Goal: Task Accomplishment & Management: Complete application form

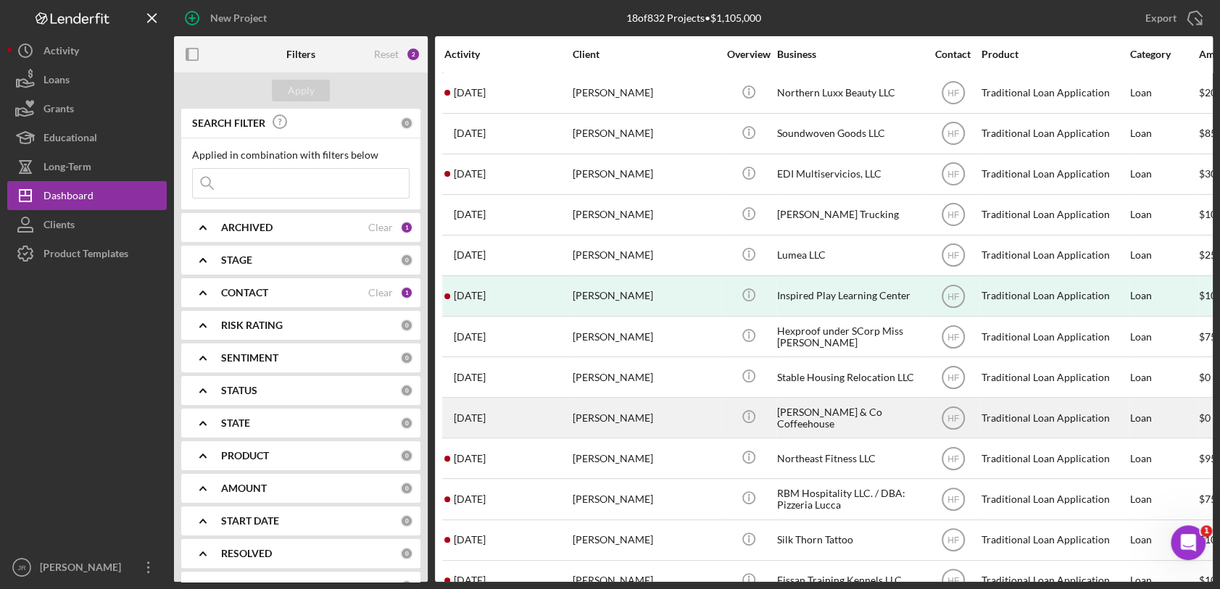
scroll to position [12, 0]
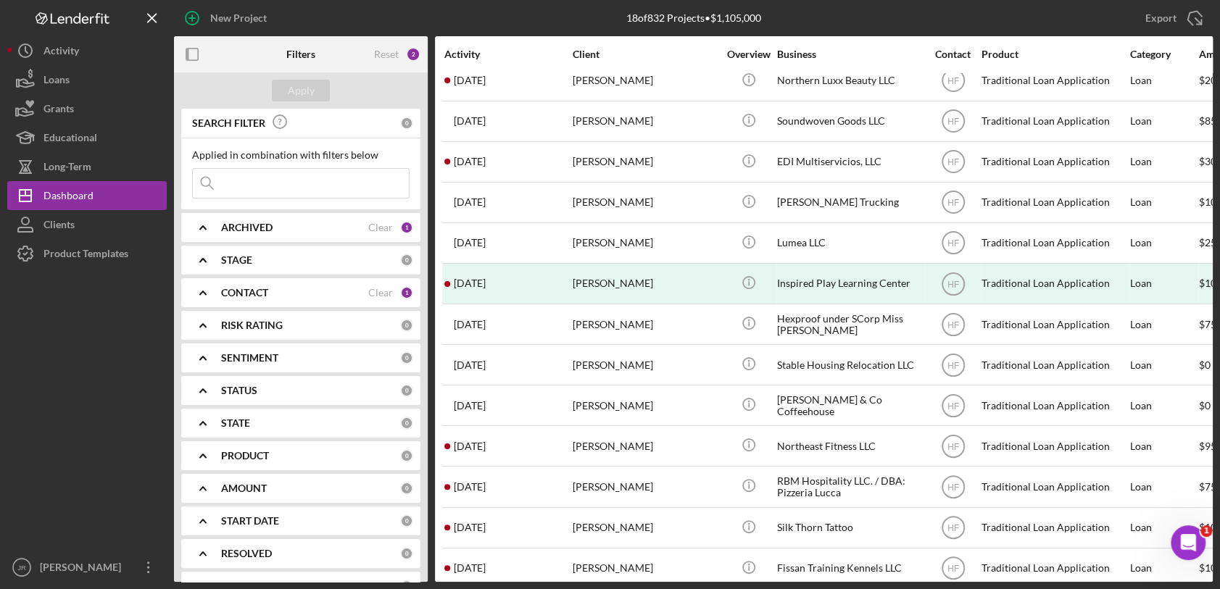
click at [338, 289] on div "CONTACT" at bounding box center [294, 293] width 147 height 12
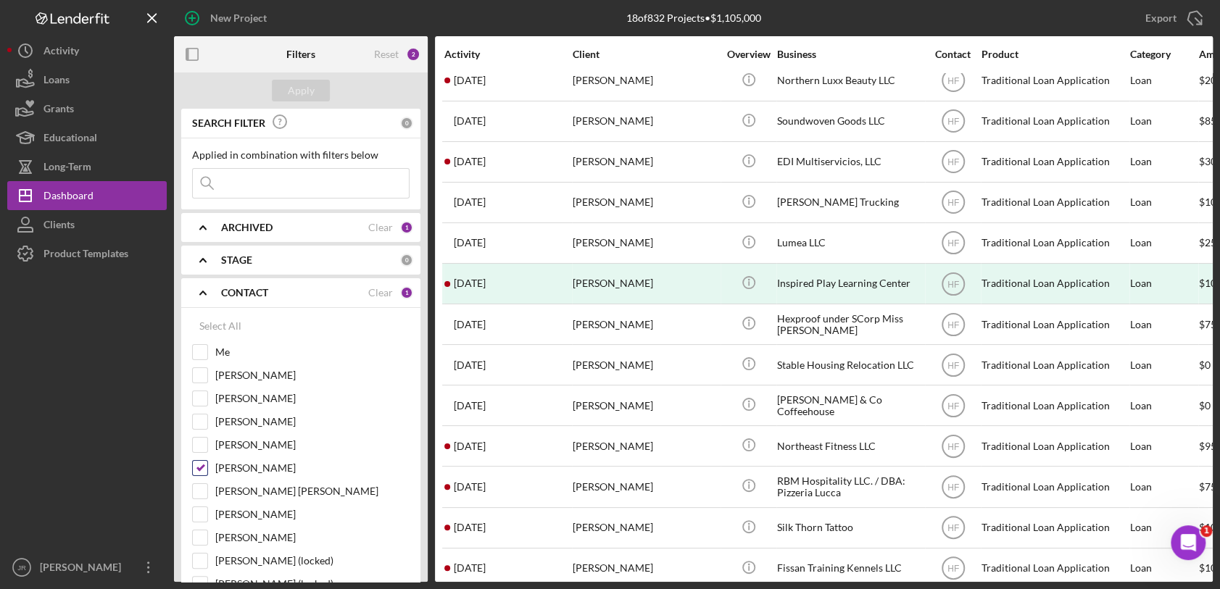
click at [200, 470] on input "[PERSON_NAME]" at bounding box center [200, 468] width 14 height 14
checkbox input "false"
click at [236, 353] on label "Me" at bounding box center [312, 352] width 194 height 14
click at [207, 353] on input "Me" at bounding box center [200, 352] width 14 height 14
click at [310, 86] on div "Apply" at bounding box center [301, 91] width 27 height 22
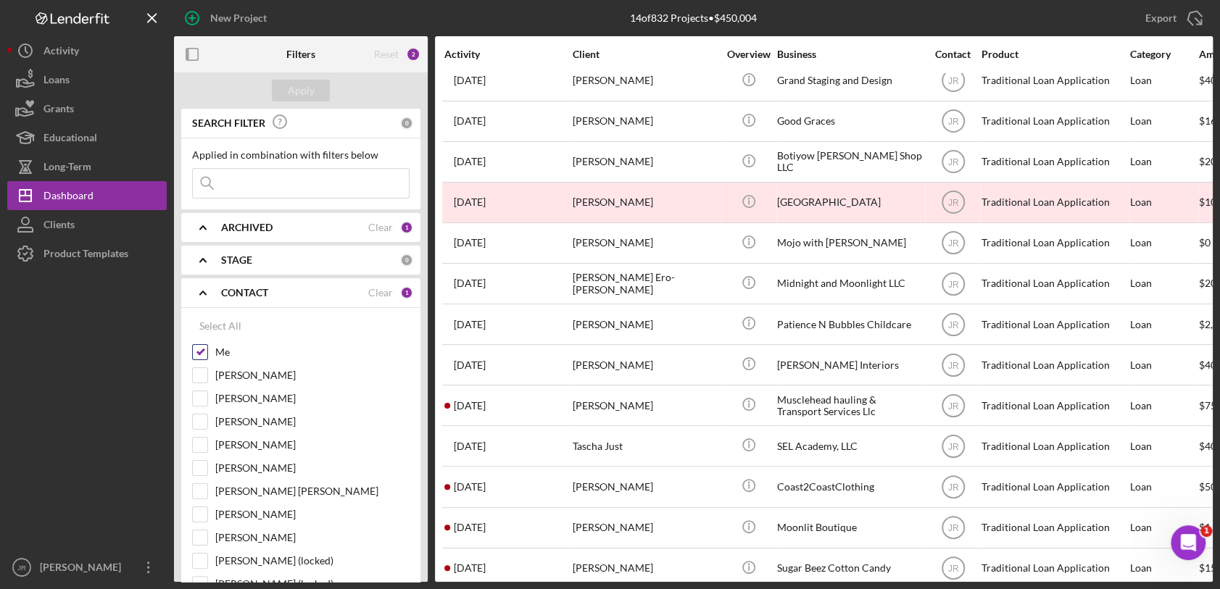
click at [197, 351] on input "Me" at bounding box center [200, 352] width 14 height 14
checkbox input "false"
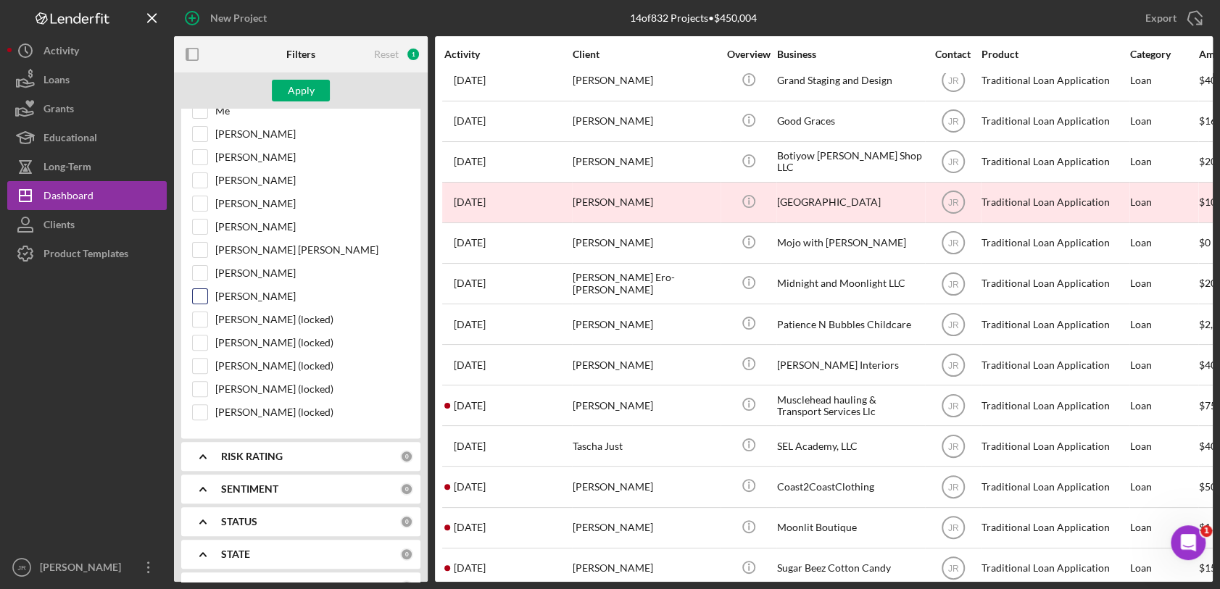
scroll to position [161, 0]
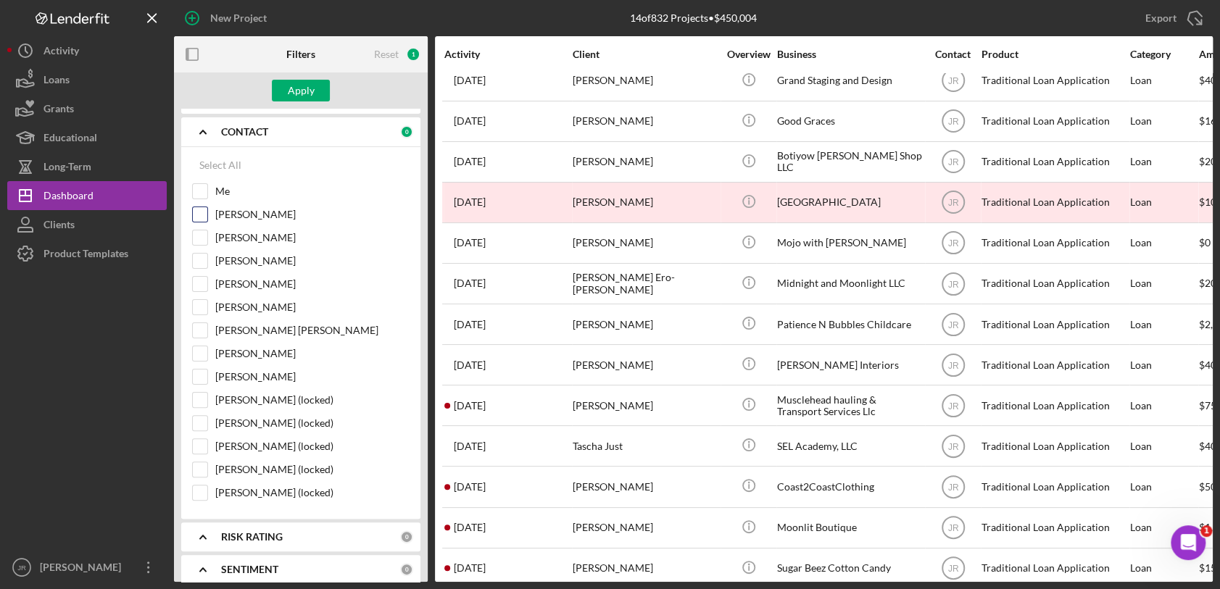
click at [263, 213] on label "[PERSON_NAME]" at bounding box center [312, 214] width 194 height 14
click at [207, 213] on input "[PERSON_NAME]" at bounding box center [200, 214] width 14 height 14
checkbox input "true"
click at [296, 86] on div "Apply" at bounding box center [301, 91] width 27 height 22
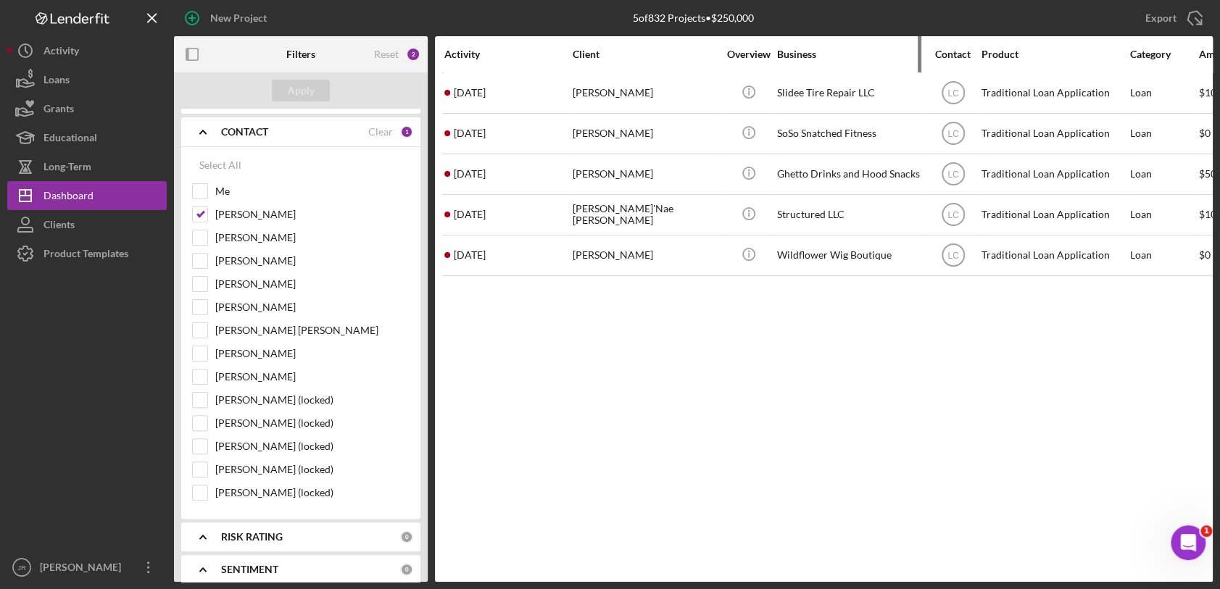
scroll to position [0, 0]
click at [678, 418] on div "Activity Client Overview Business Contact Product Category Amount Started Icon/…" at bounding box center [824, 309] width 778 height 546
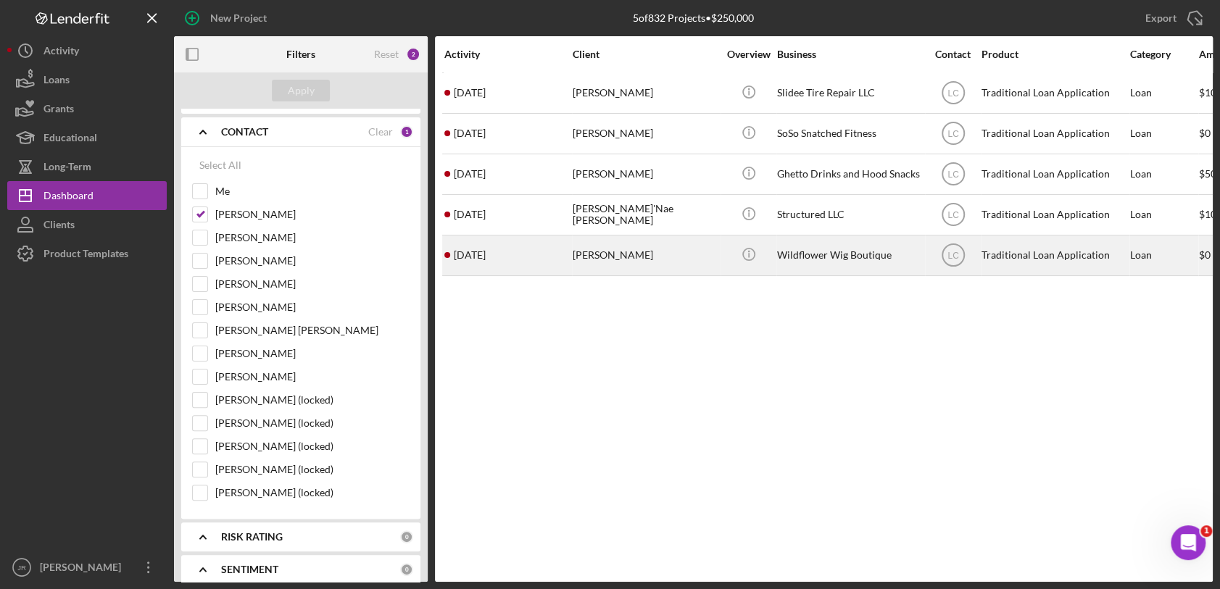
click at [618, 251] on div "[PERSON_NAME]" at bounding box center [645, 255] width 145 height 38
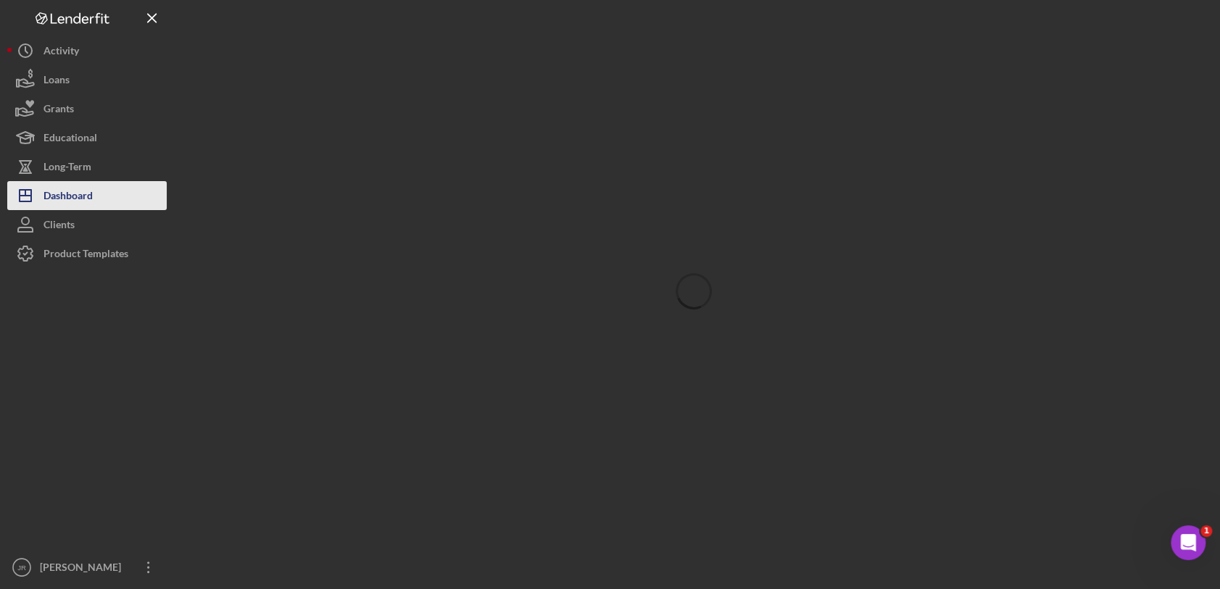
drag, startPoint x: 100, startPoint y: 189, endPoint x: 102, endPoint y: 199, distance: 9.7
click at [100, 189] on button "Icon/Dashboard Dashboard" at bounding box center [86, 195] width 159 height 29
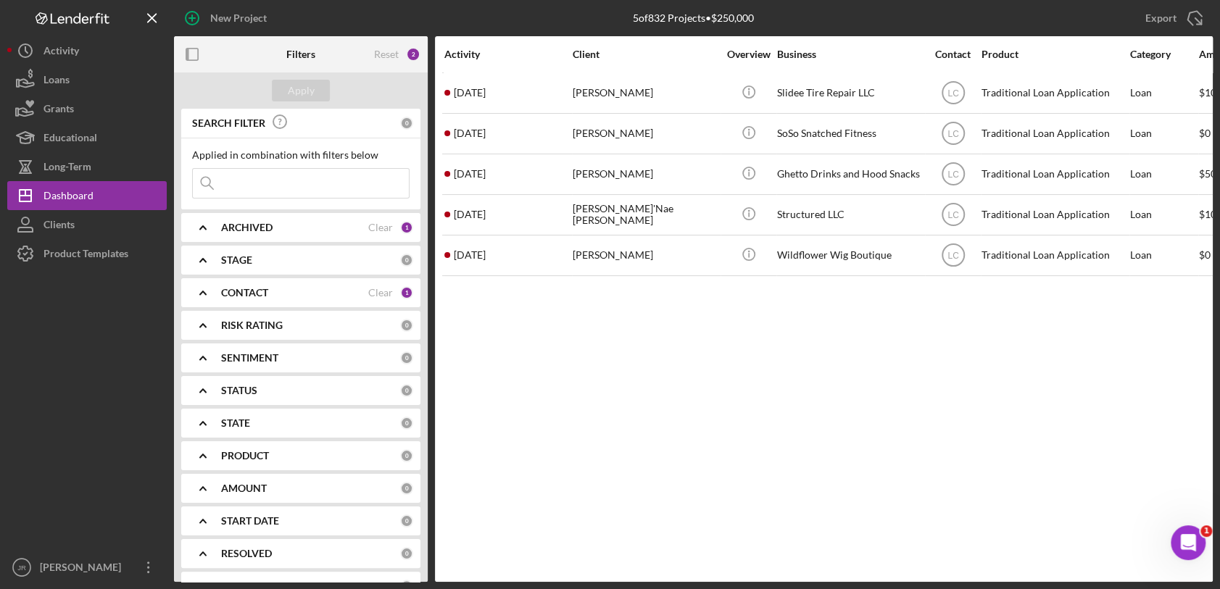
click at [679, 378] on div "Activity Client Overview Business Contact Product Category Amount Started Icon/…" at bounding box center [824, 309] width 778 height 546
click at [881, 431] on div "Activity Client Overview Business Contact Product Category Amount Started Icon/…" at bounding box center [824, 309] width 778 height 546
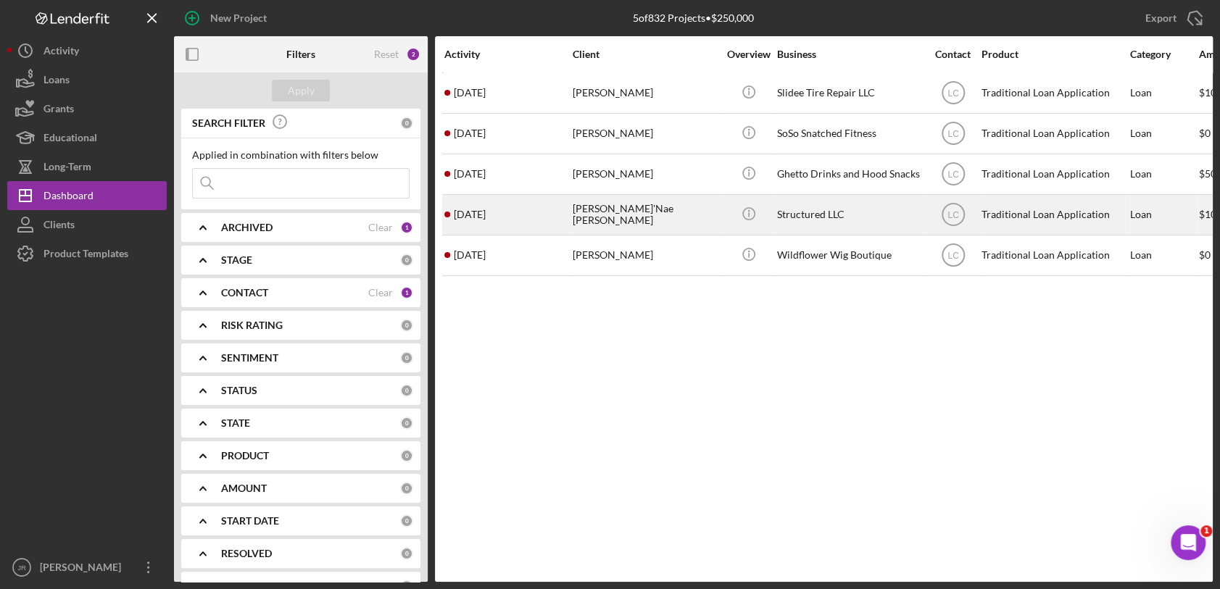
click at [804, 218] on div "Structured LLC" at bounding box center [849, 215] width 145 height 38
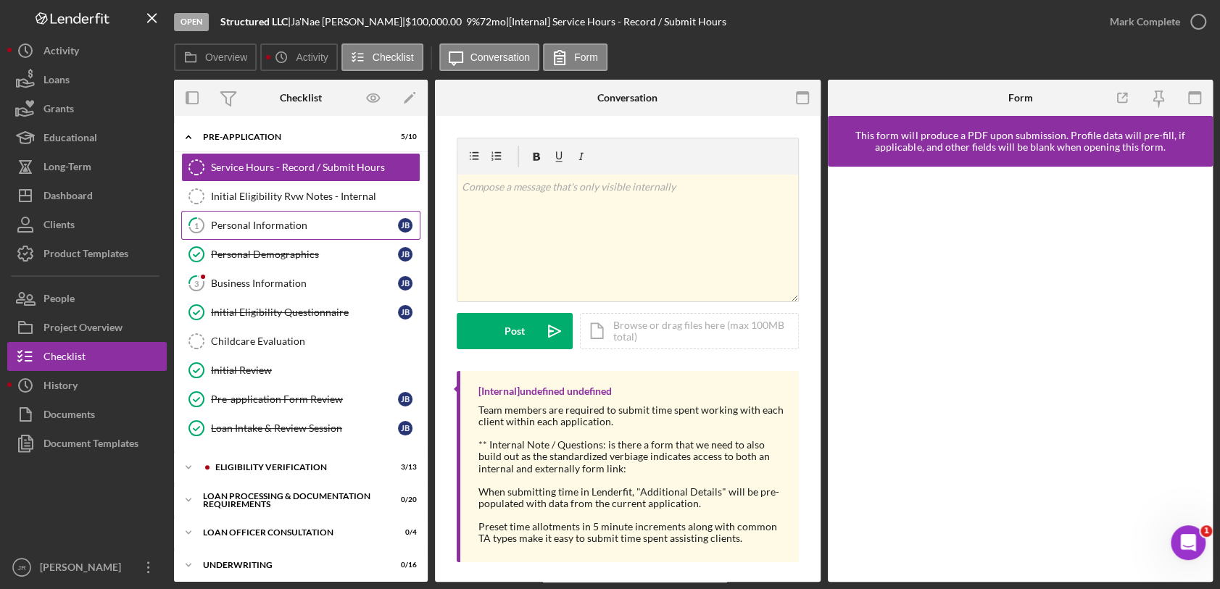
click at [291, 224] on div "Personal Information" at bounding box center [304, 226] width 187 height 12
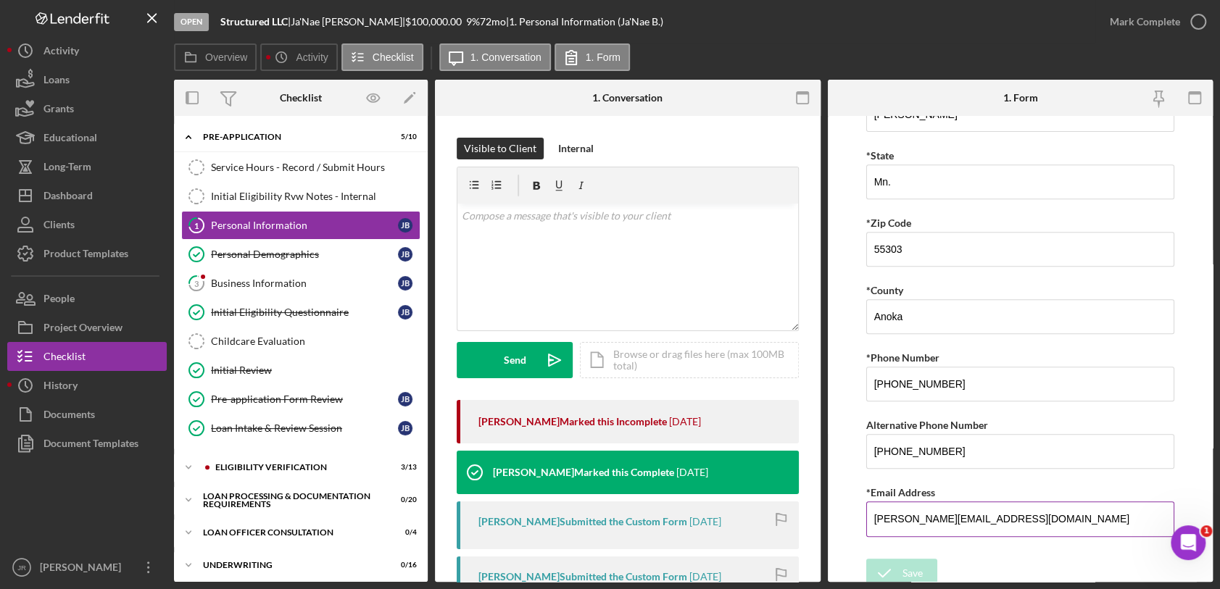
scroll to position [423, 0]
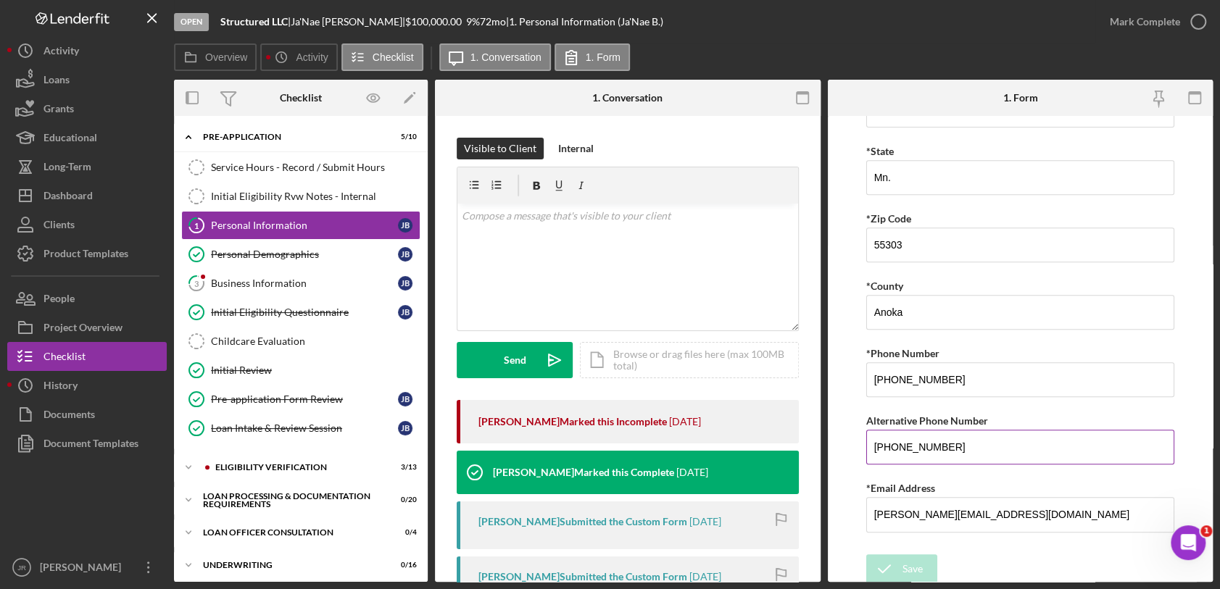
click at [922, 438] on input "[PHONE_NUMBER]" at bounding box center [1020, 447] width 308 height 35
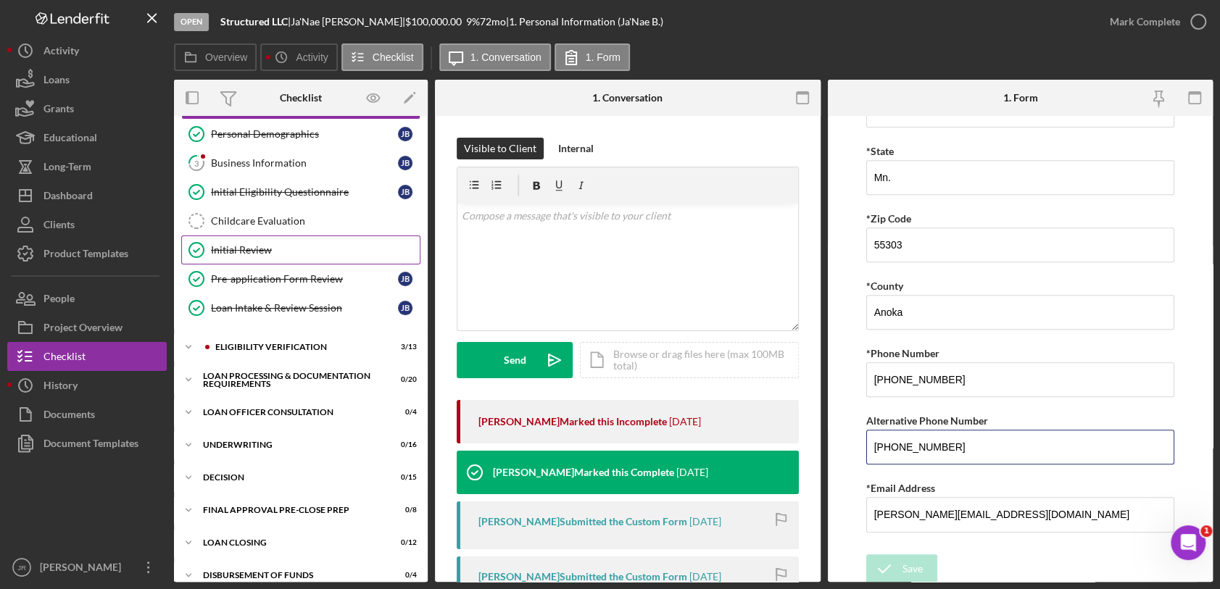
scroll to position [232, 0]
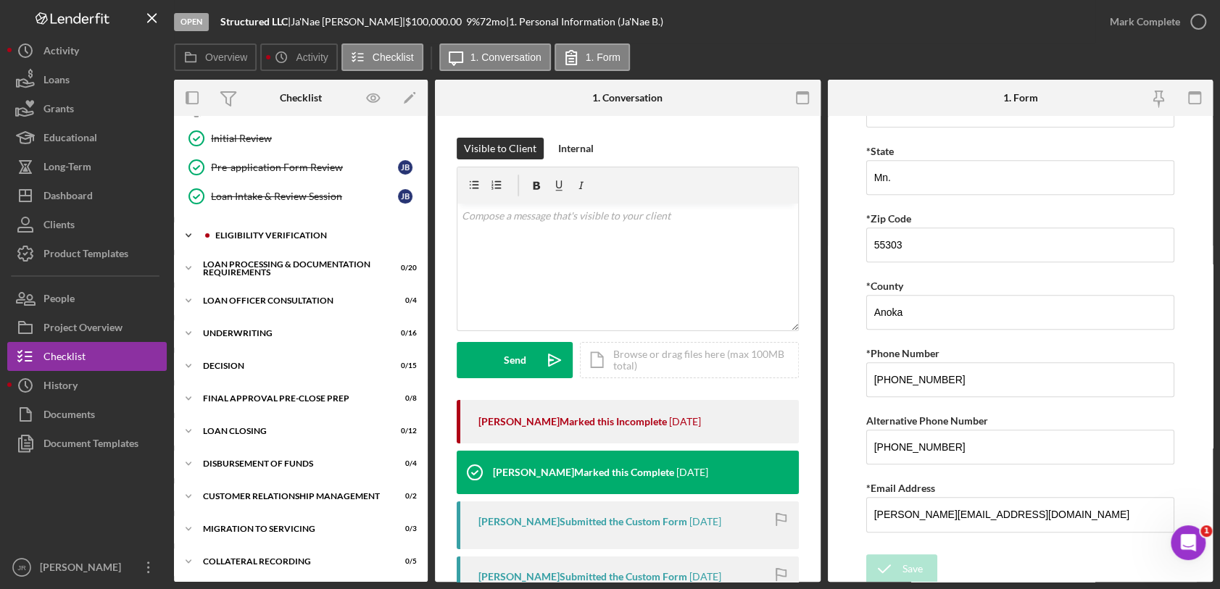
click at [259, 221] on div "Icon/Expander Eligibility Verification 3 / 13" at bounding box center [301, 235] width 254 height 29
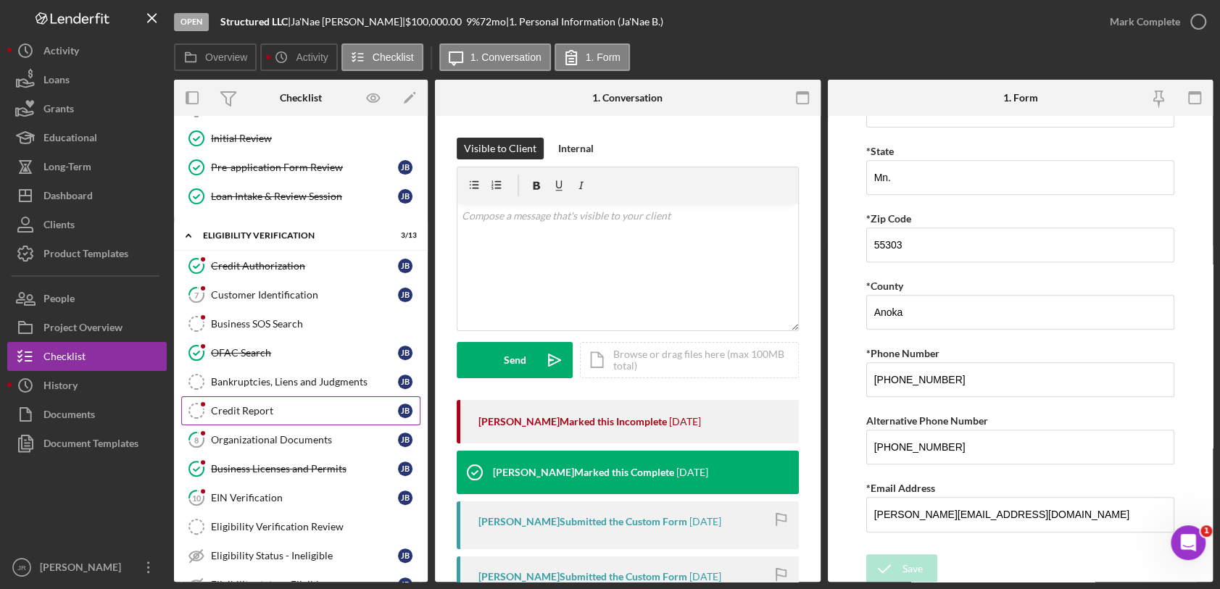
click at [260, 414] on div "Credit Report" at bounding box center [304, 411] width 187 height 12
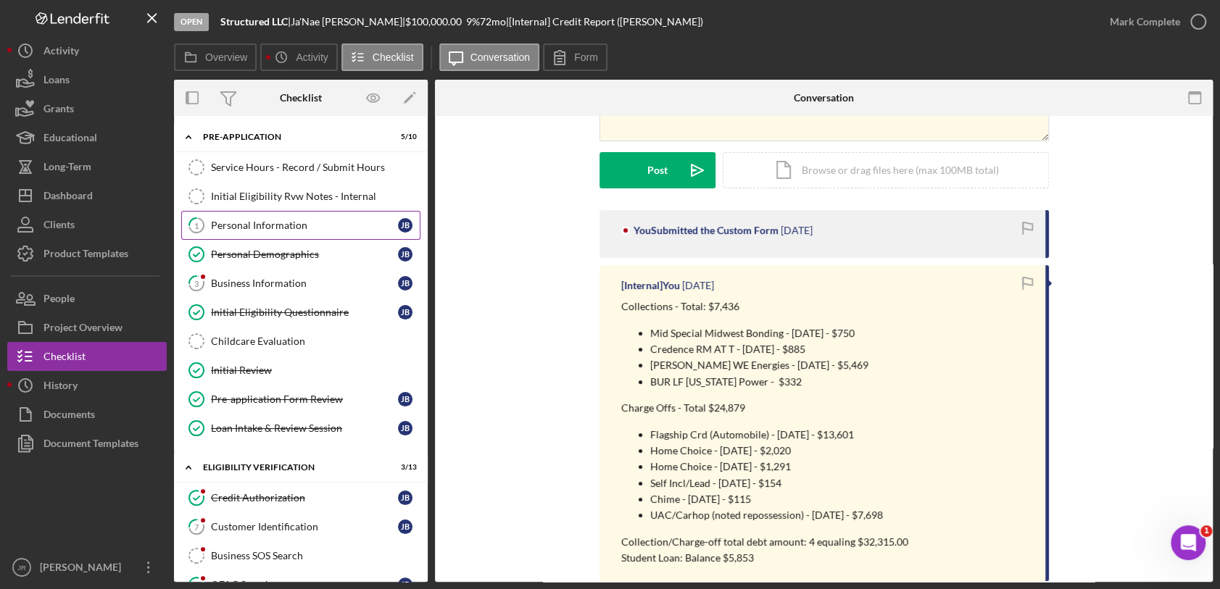
click at [315, 220] on div "Personal Information" at bounding box center [304, 226] width 187 height 12
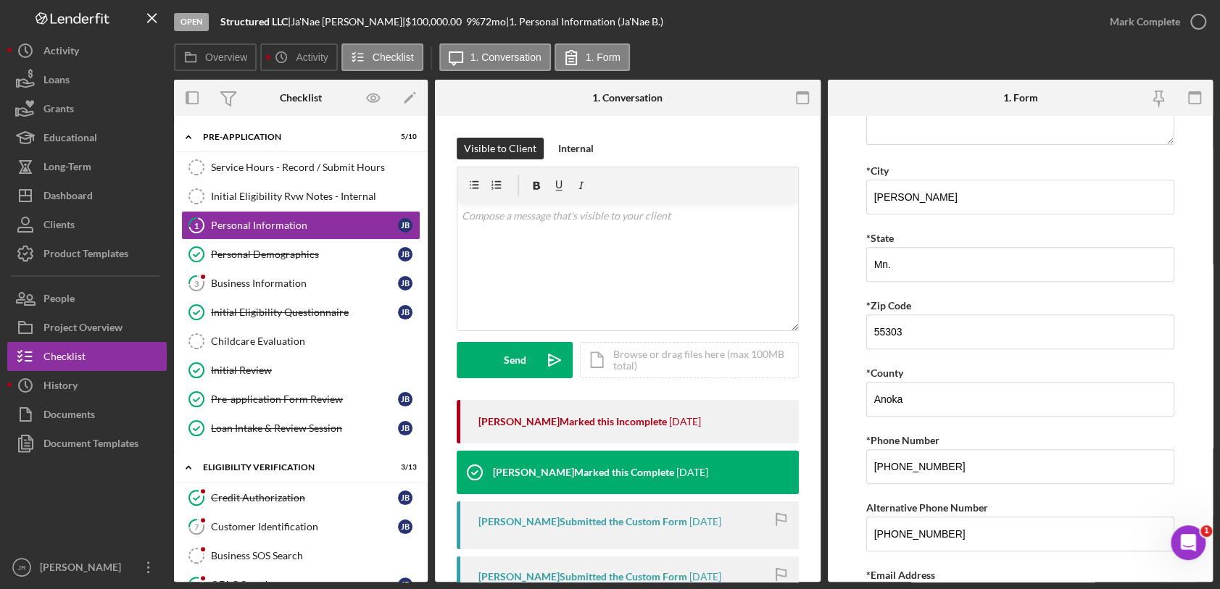
scroll to position [423, 0]
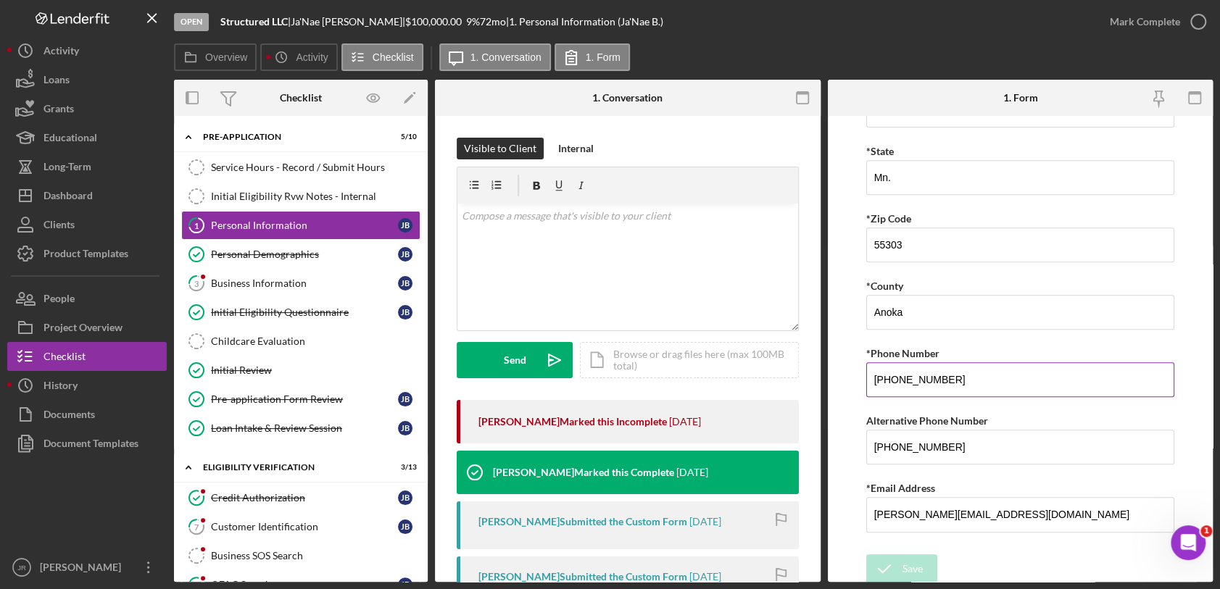
click at [913, 375] on input "[PHONE_NUMBER]" at bounding box center [1020, 379] width 308 height 35
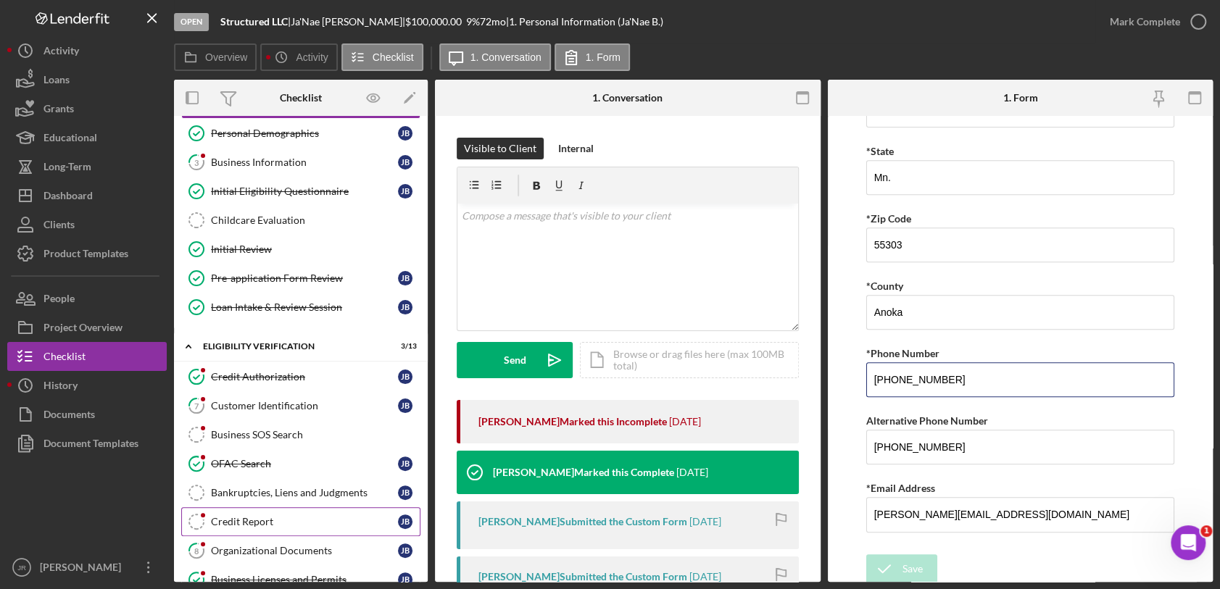
scroll to position [241, 0]
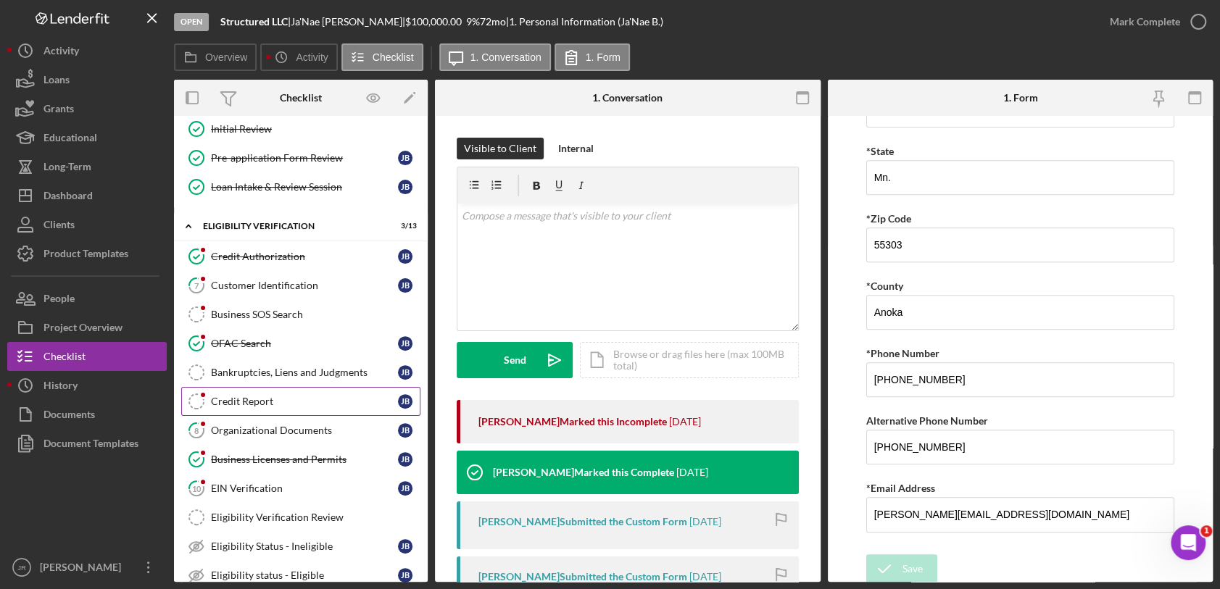
click at [275, 399] on div "Credit Report" at bounding box center [304, 402] width 187 height 12
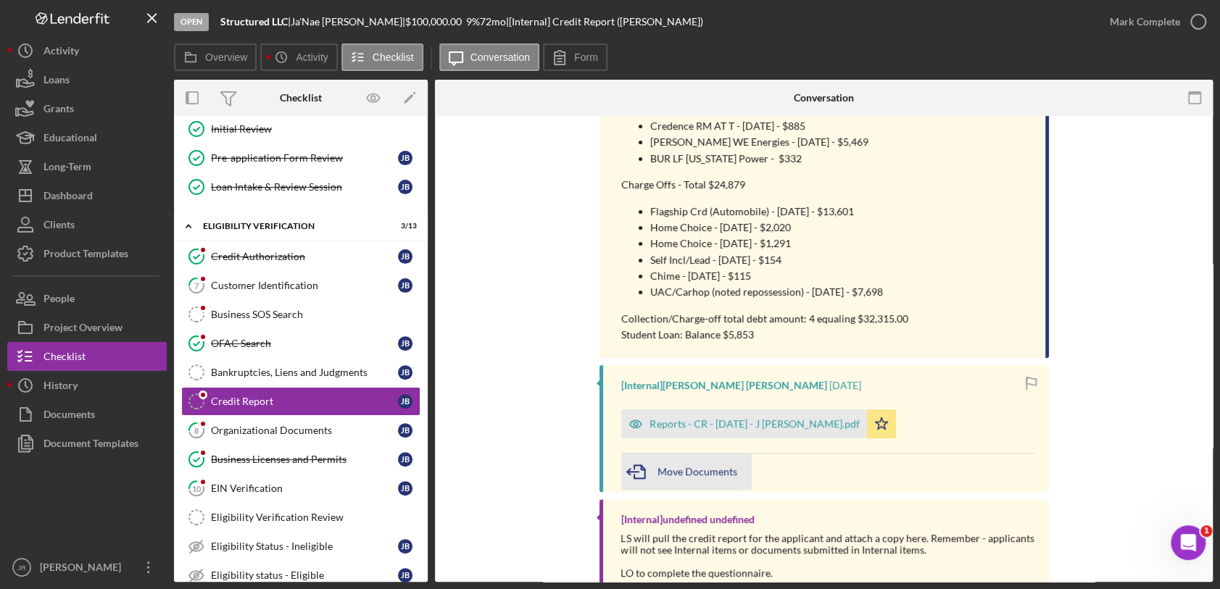
scroll to position [402, 0]
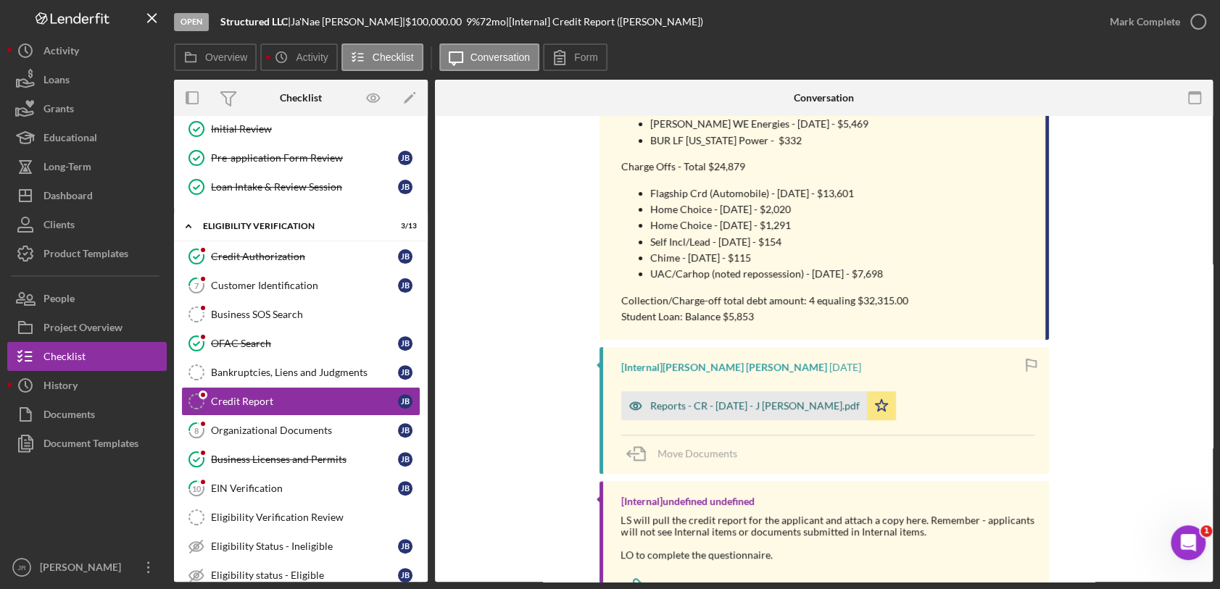
click at [694, 411] on div "Reports - CR - [DATE] - J [PERSON_NAME].pdf" at bounding box center [744, 405] width 246 height 29
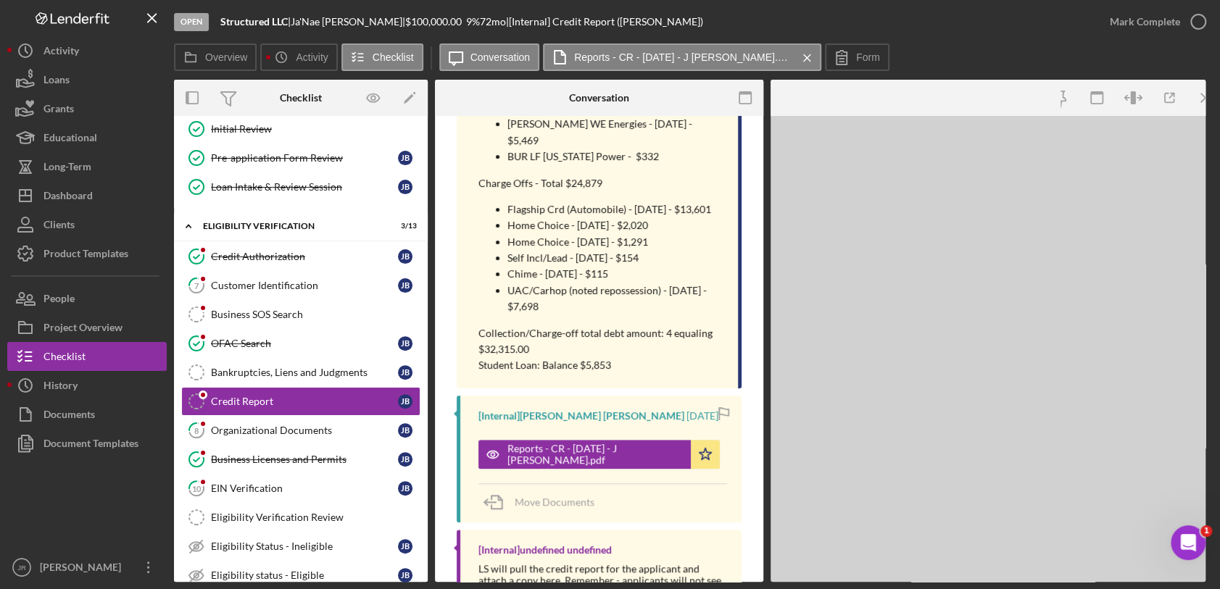
scroll to position [418, 0]
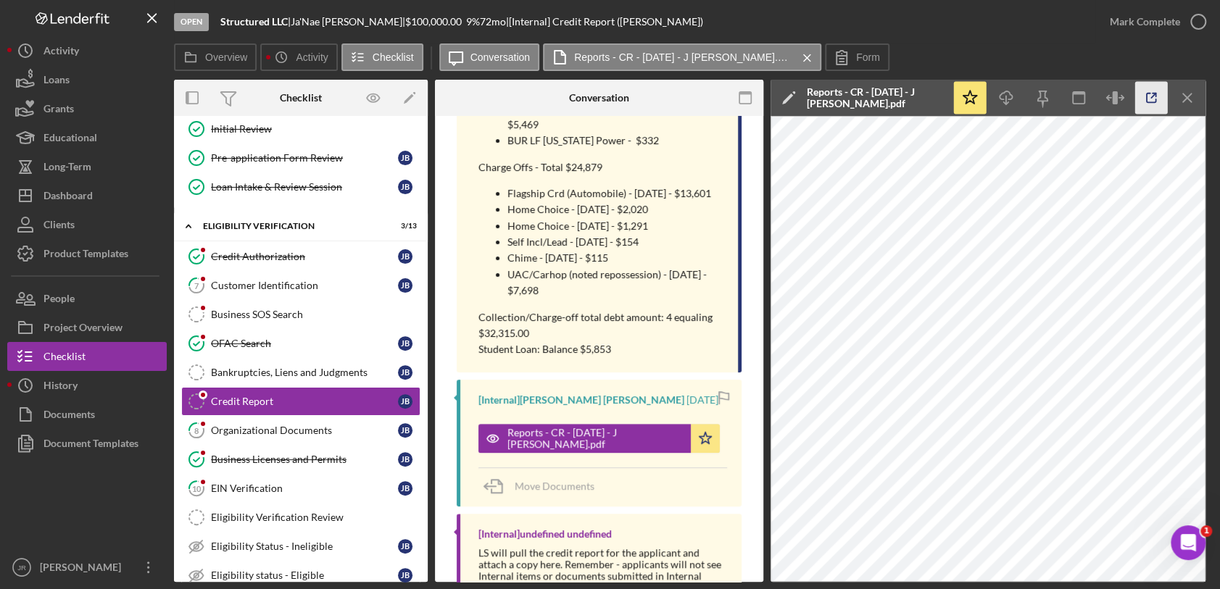
click at [1145, 94] on icon "button" at bounding box center [1151, 98] width 33 height 33
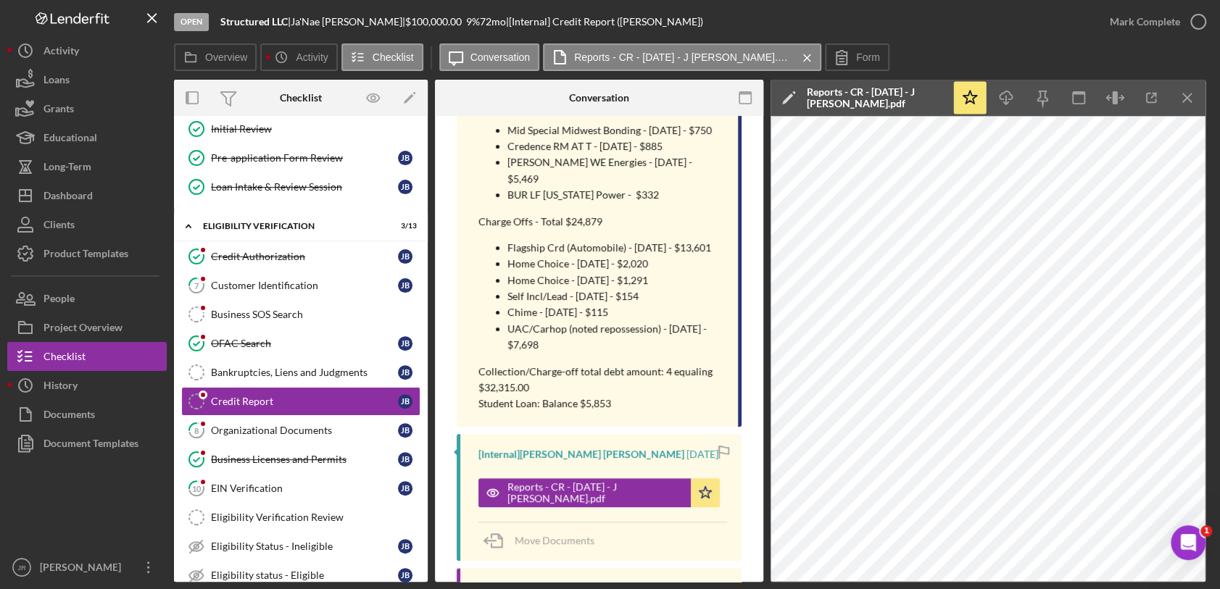
scroll to position [257, 0]
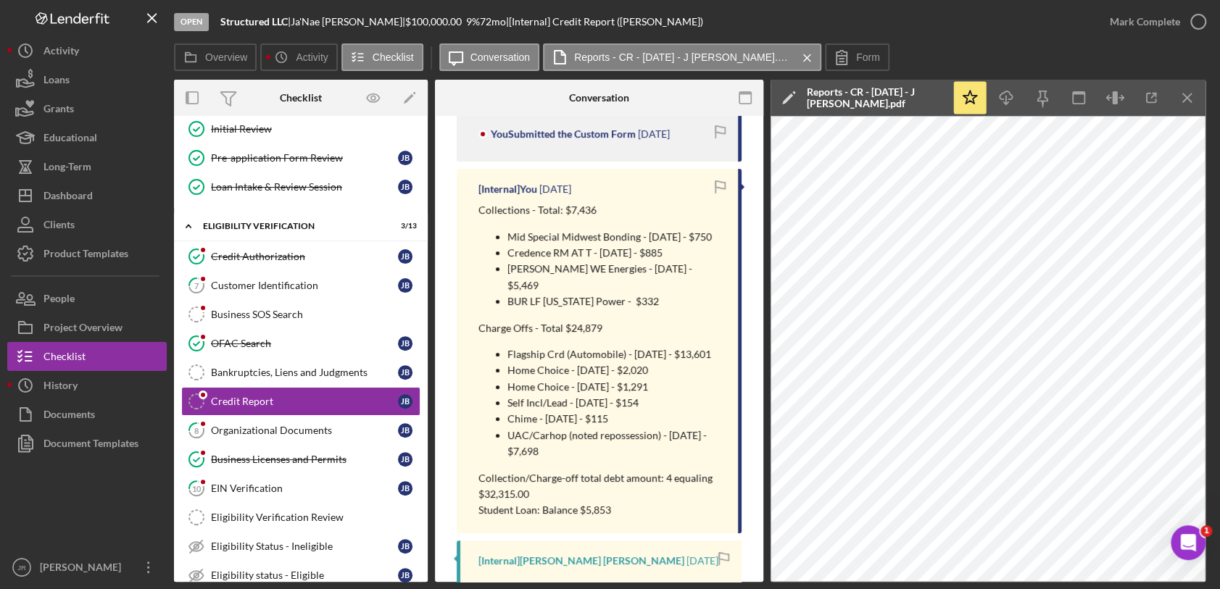
click at [912, 25] on div "Open Structured LLC | [PERSON_NAME]'Nae [PERSON_NAME] | $100,000.00 9 % 72 mo |…" at bounding box center [634, 21] width 921 height 43
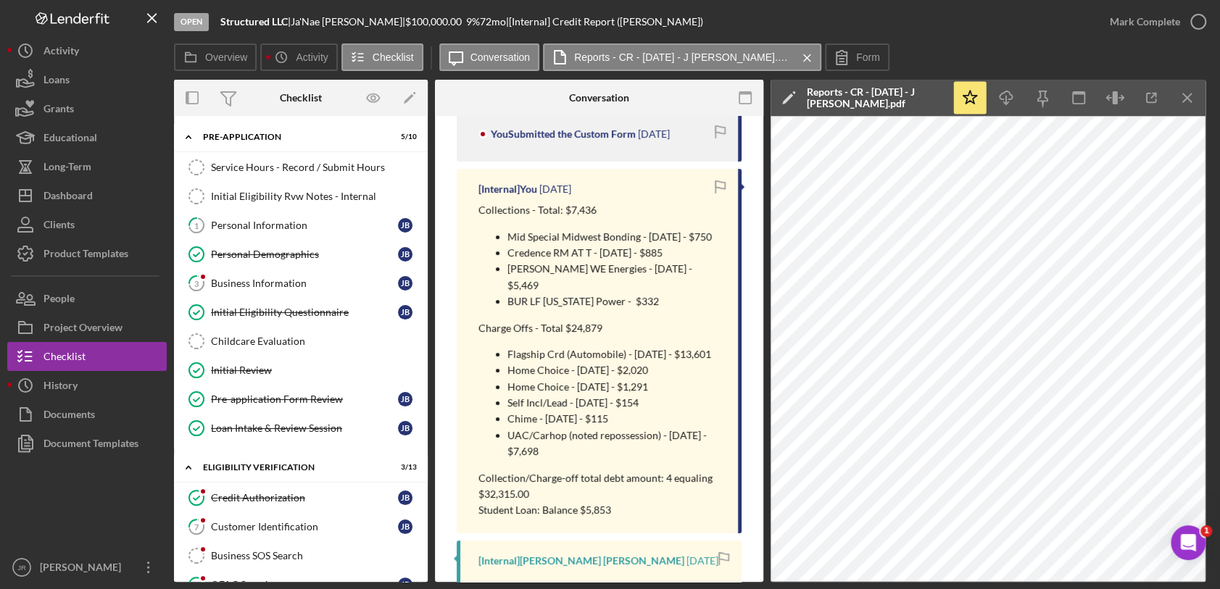
scroll to position [563, 0]
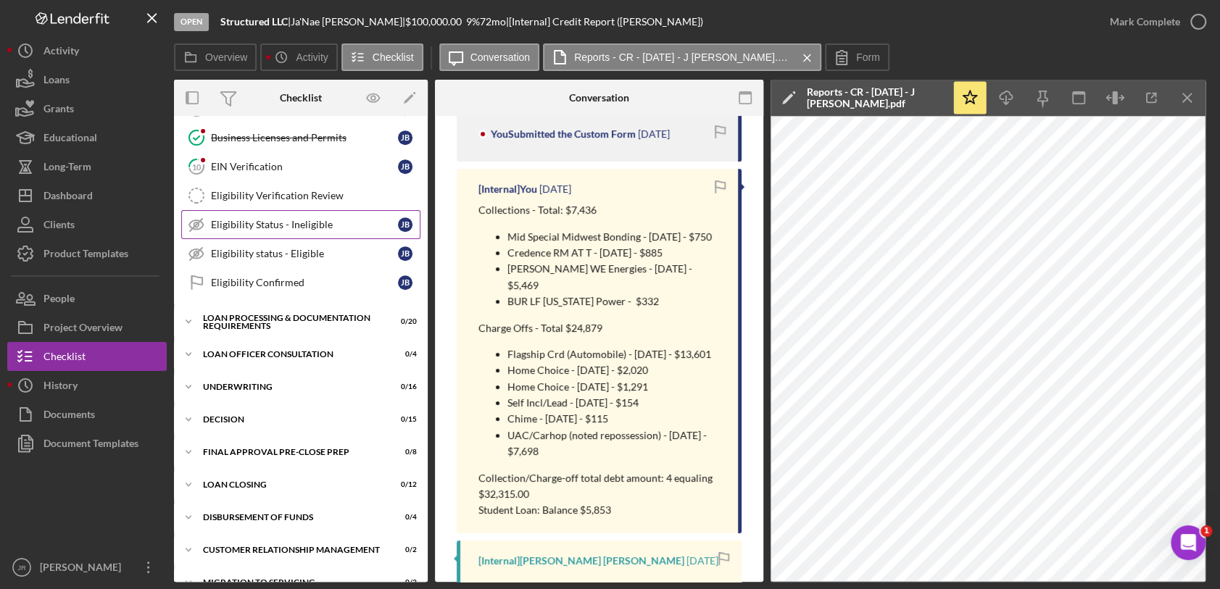
click at [327, 224] on div "Eligibility Status - Ineligible" at bounding box center [304, 225] width 187 height 12
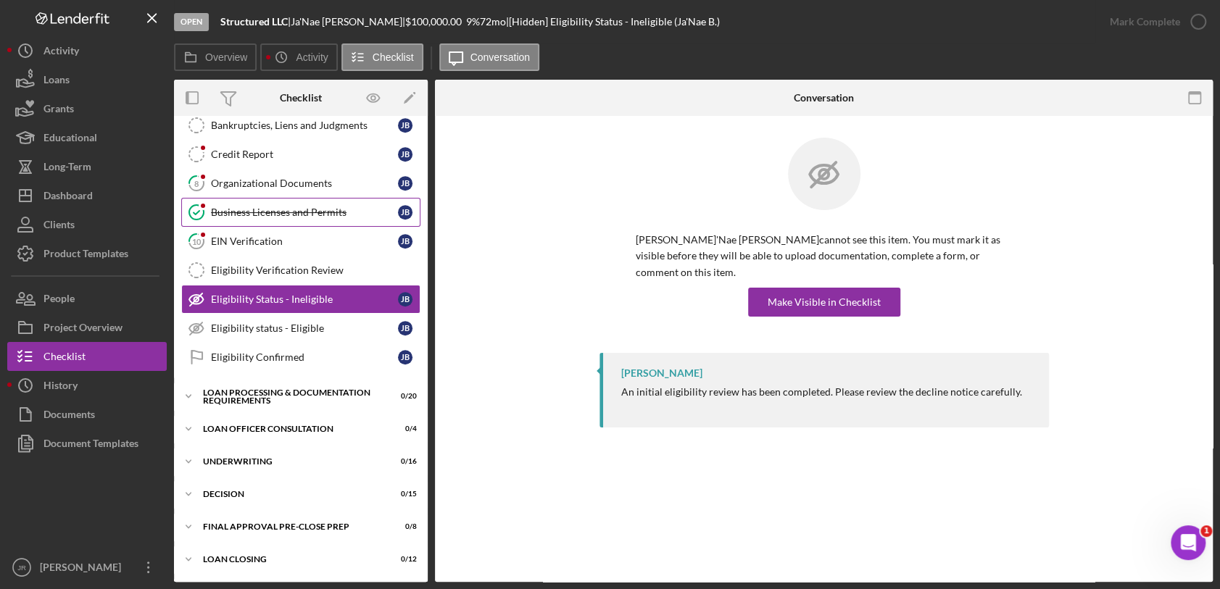
scroll to position [483, 0]
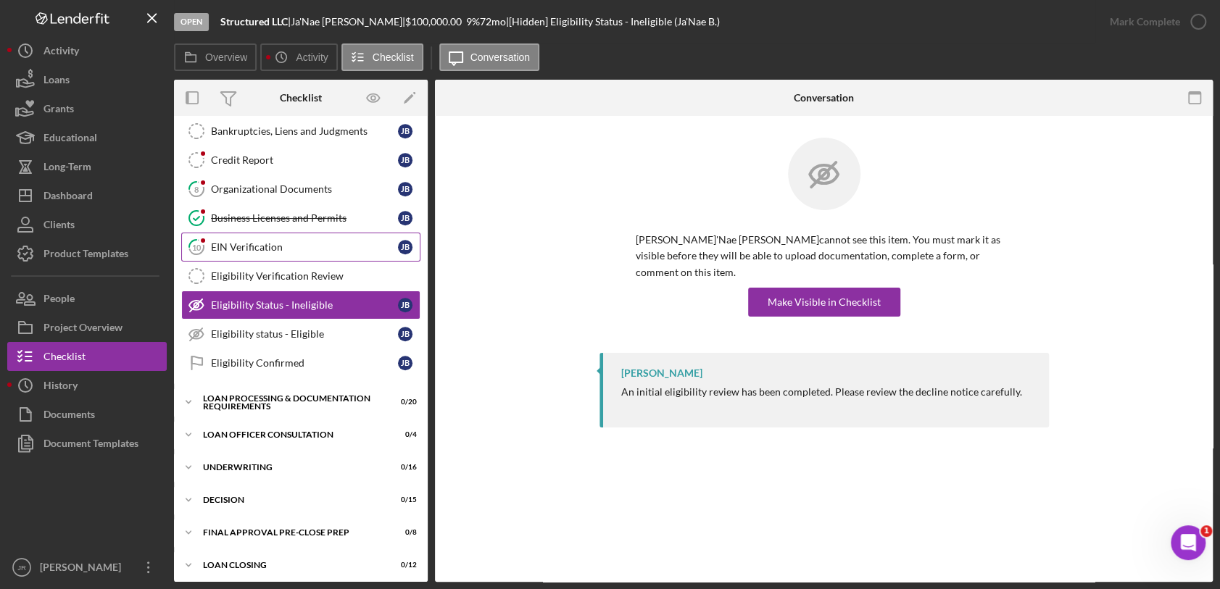
click at [273, 241] on div "EIN Verification" at bounding box center [304, 247] width 187 height 12
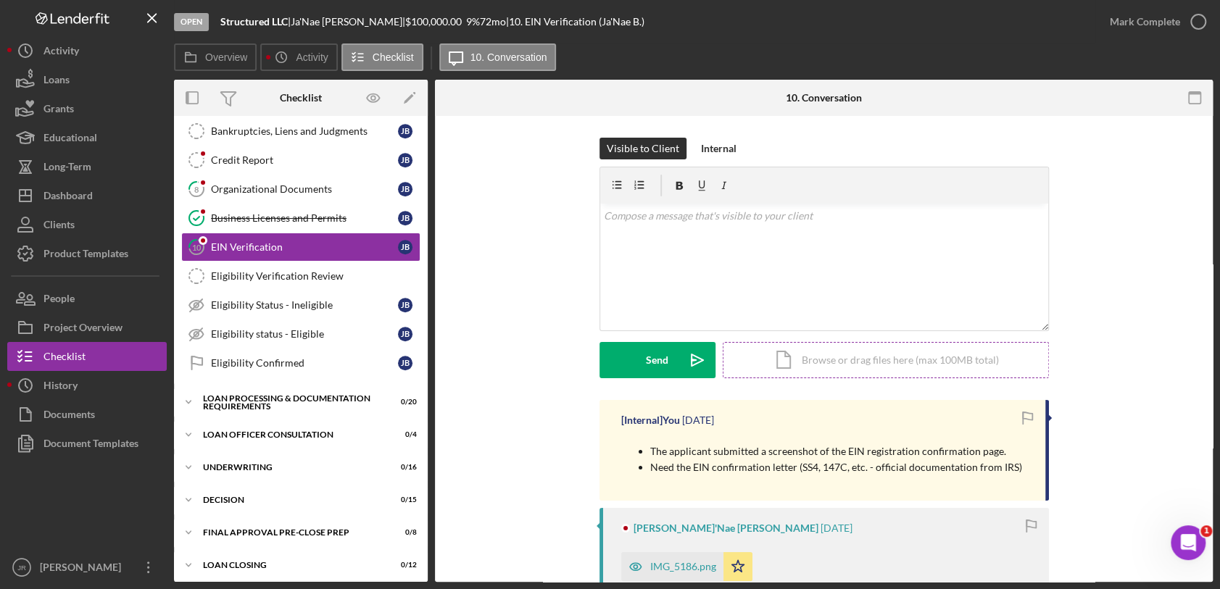
scroll to position [312, 0]
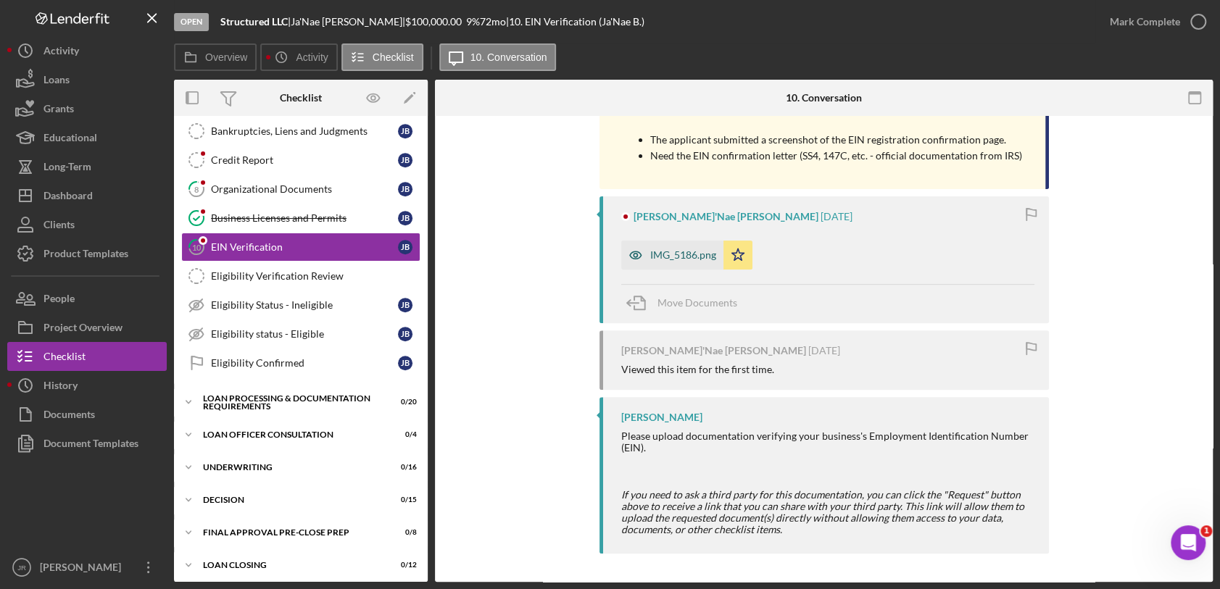
click at [654, 254] on div "IMG_5186.png" at bounding box center [683, 255] width 66 height 12
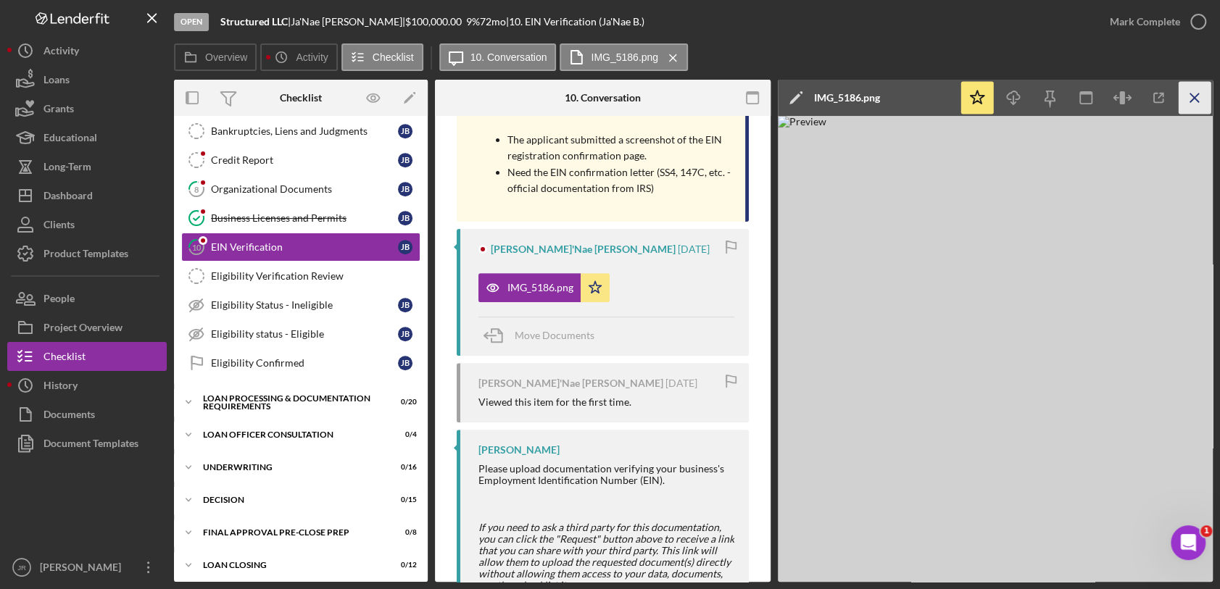
click at [1203, 94] on icon "Icon/Menu Close" at bounding box center [1195, 98] width 33 height 33
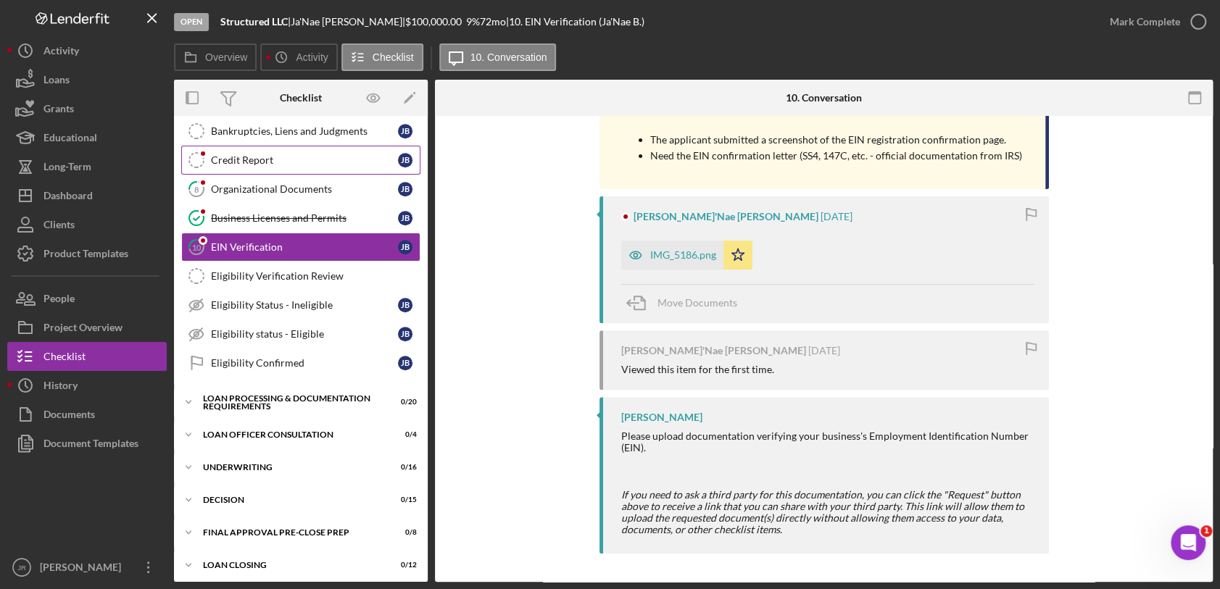
click at [281, 162] on div "Credit Report" at bounding box center [304, 160] width 187 height 12
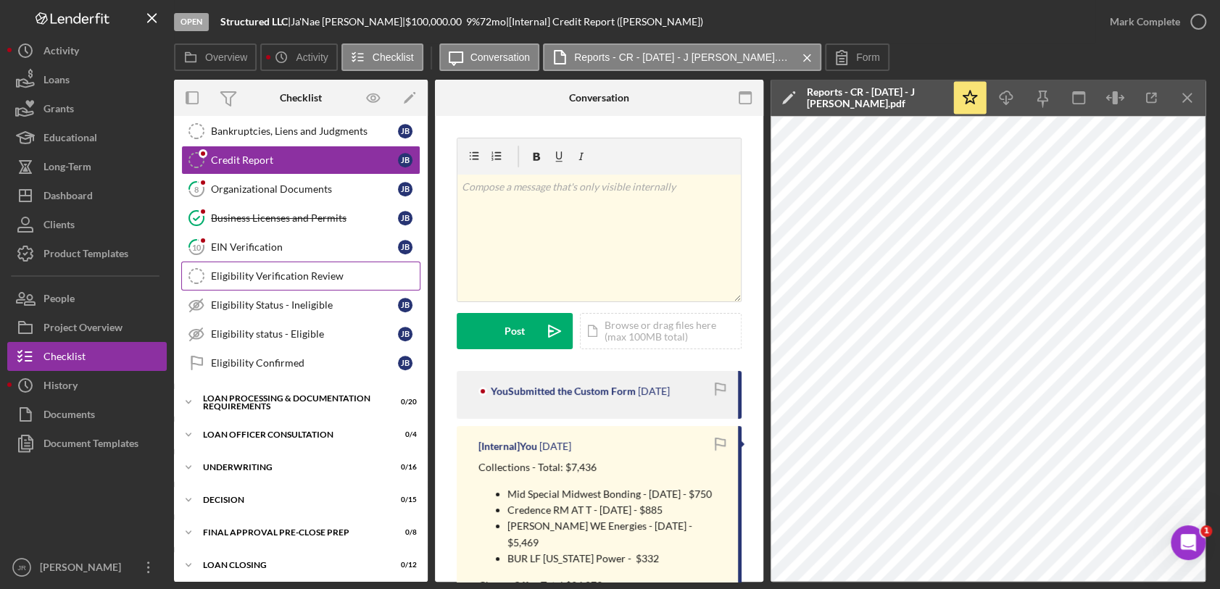
click at [298, 274] on div "Eligibility Verification Review" at bounding box center [315, 276] width 209 height 12
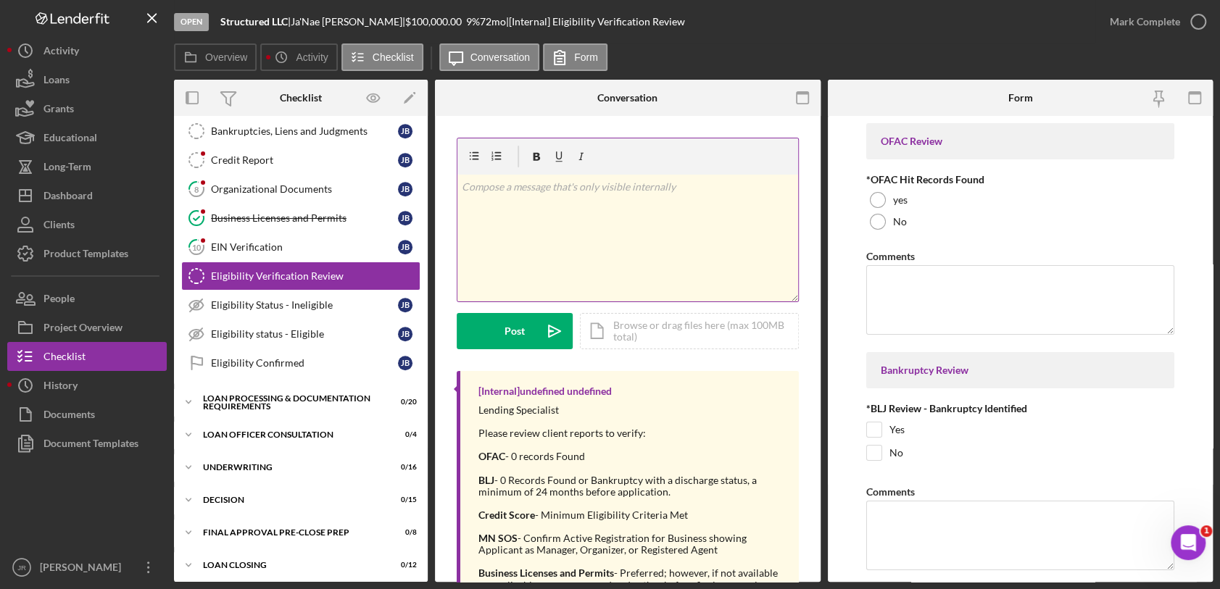
click at [492, 223] on div "v Color teal Color pink Remove color Add row above Add row below Add column bef…" at bounding box center [627, 238] width 341 height 127
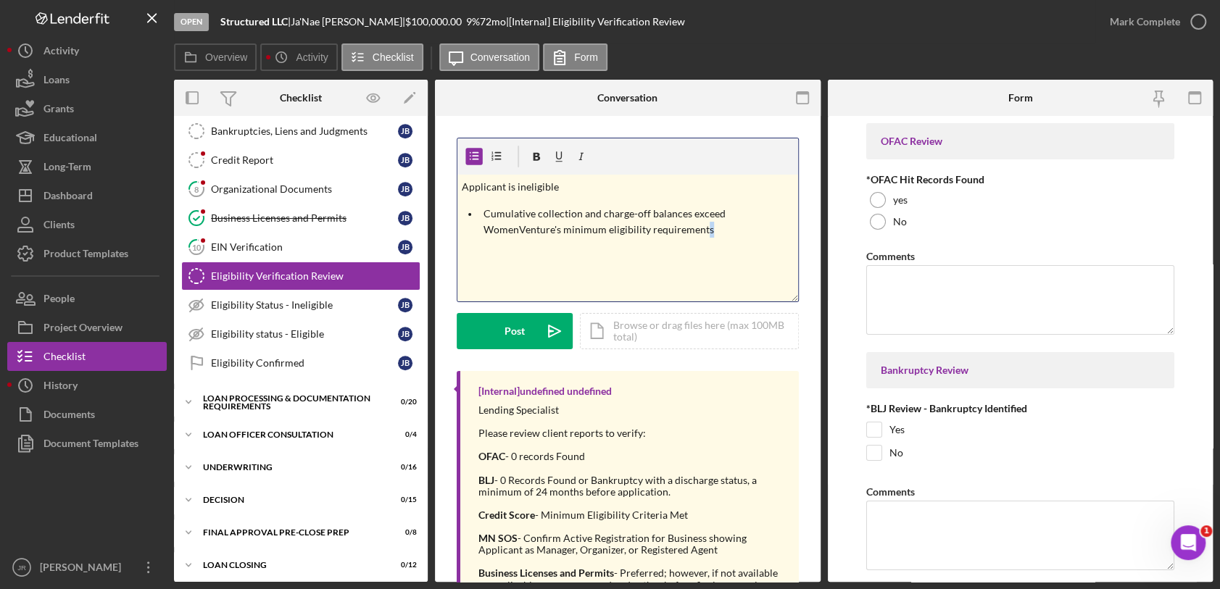
drag, startPoint x: 716, startPoint y: 231, endPoint x: 702, endPoint y: 231, distance: 13.8
click at [702, 231] on p "Cumulative collection and charge-off balances exceed WomenVenture's minimum eli…" at bounding box center [639, 222] width 310 height 33
click at [729, 244] on div "v Color teal Color pink Remove color Add row above Add row below Add column bef…" at bounding box center [627, 238] width 341 height 127
click at [899, 217] on label "No" at bounding box center [900, 222] width 14 height 12
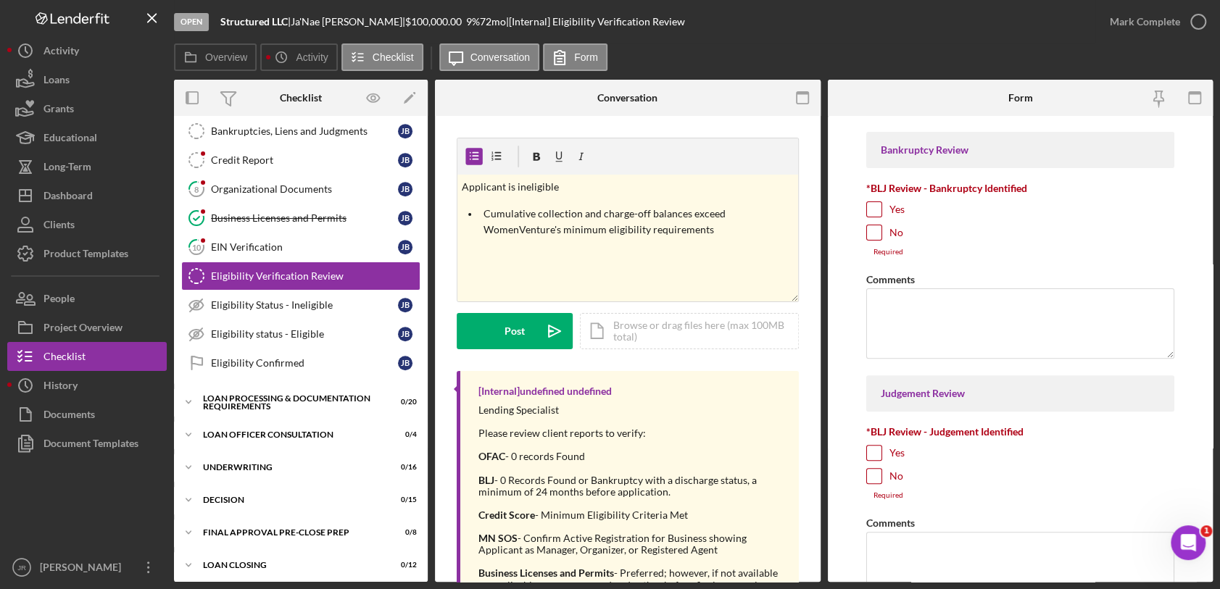
scroll to position [241, 0]
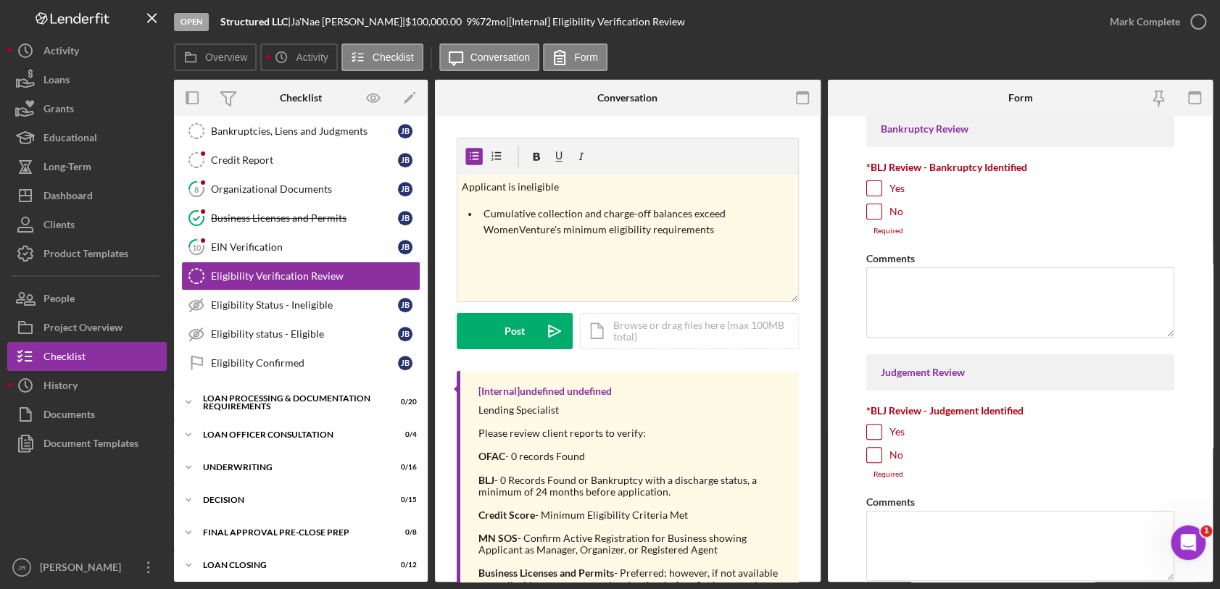
click at [881, 211] on div "No" at bounding box center [1020, 215] width 308 height 23
click at [876, 212] on input "No" at bounding box center [874, 211] width 14 height 14
checkbox input "true"
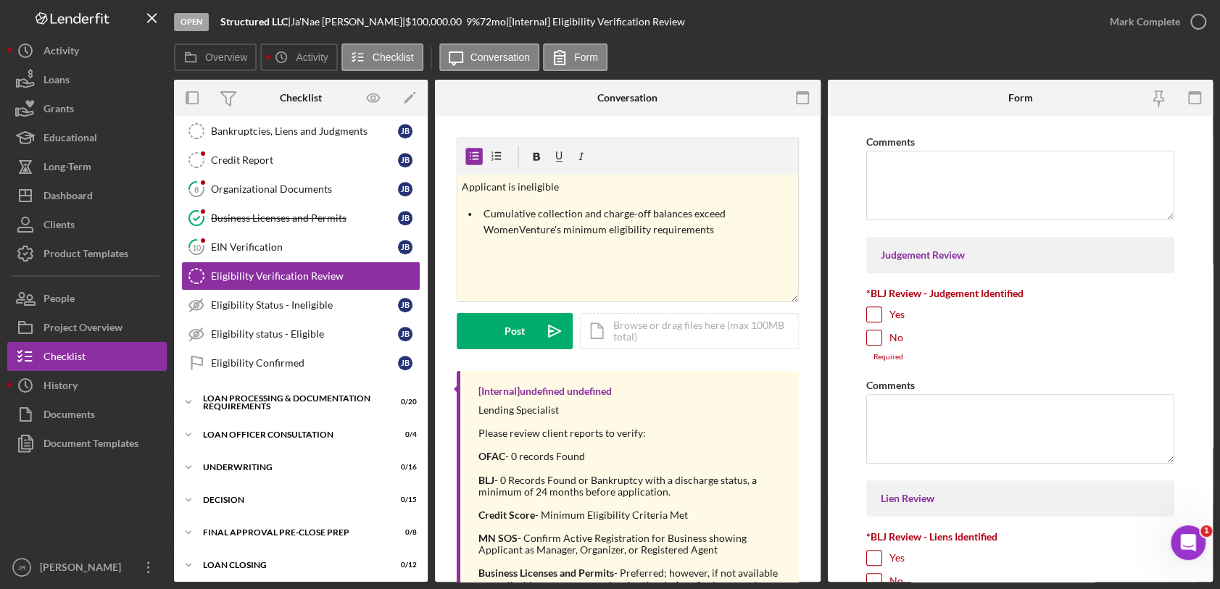
scroll to position [402, 0]
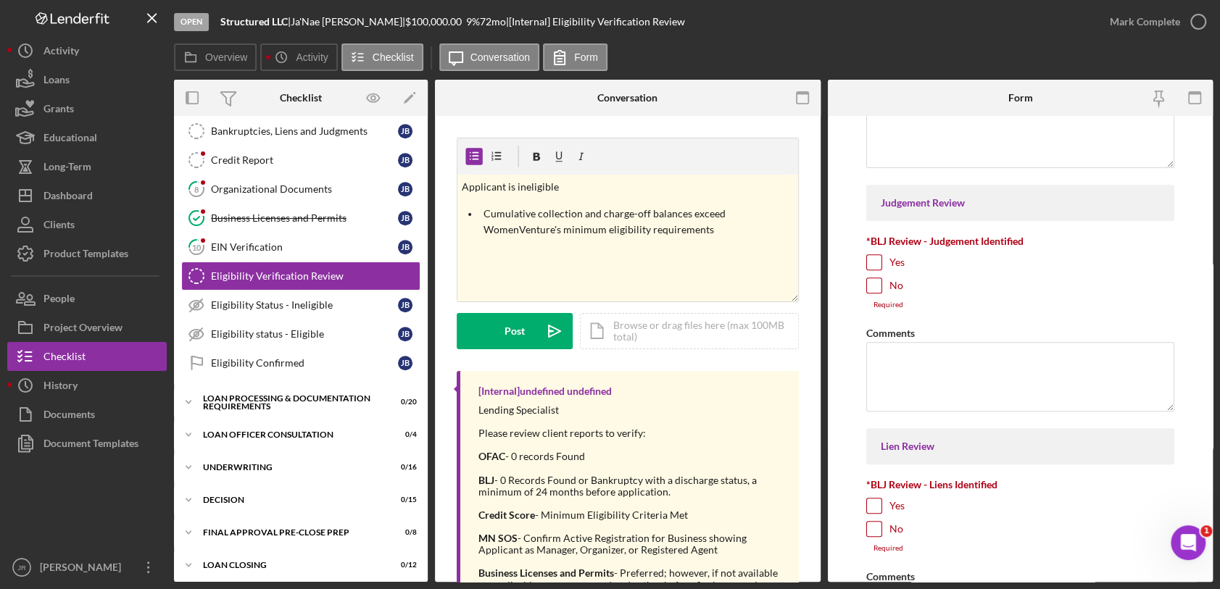
click at [881, 281] on div "No" at bounding box center [1020, 289] width 308 height 23
click at [864, 257] on form "OFAC Review *OFAC Hit Records Found yes No Comments Bankruptcy Review *BLJ Revi…" at bounding box center [1021, 349] width 386 height 466
click at [873, 262] on input "Yes" at bounding box center [874, 262] width 14 height 14
checkbox input "true"
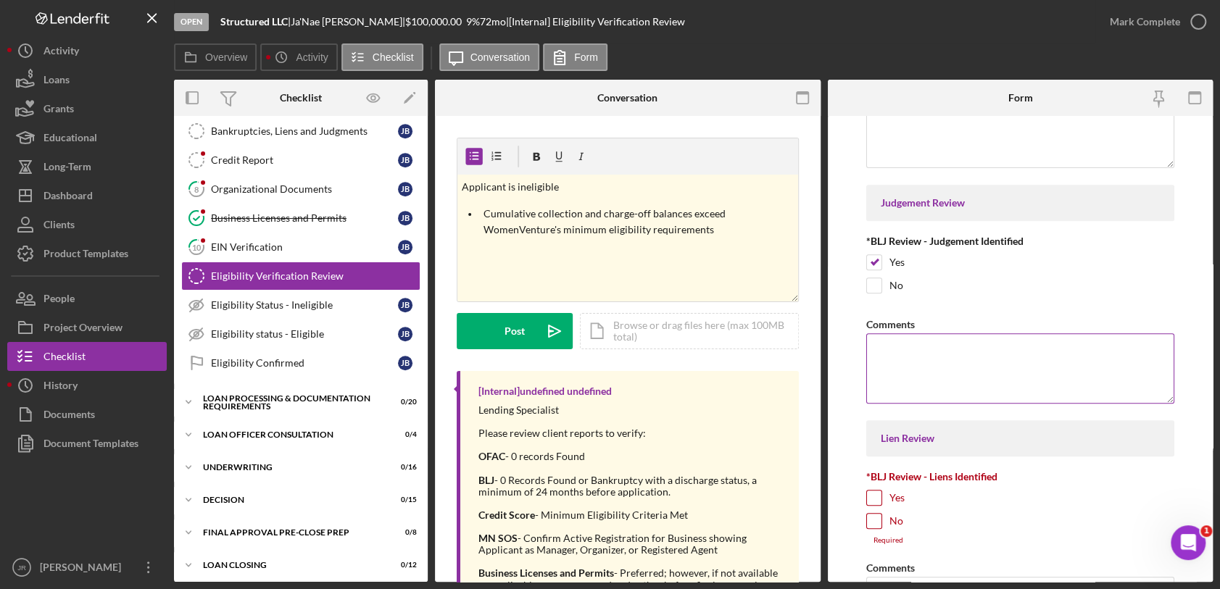
click at [937, 346] on textarea "Comments" at bounding box center [1020, 368] width 308 height 70
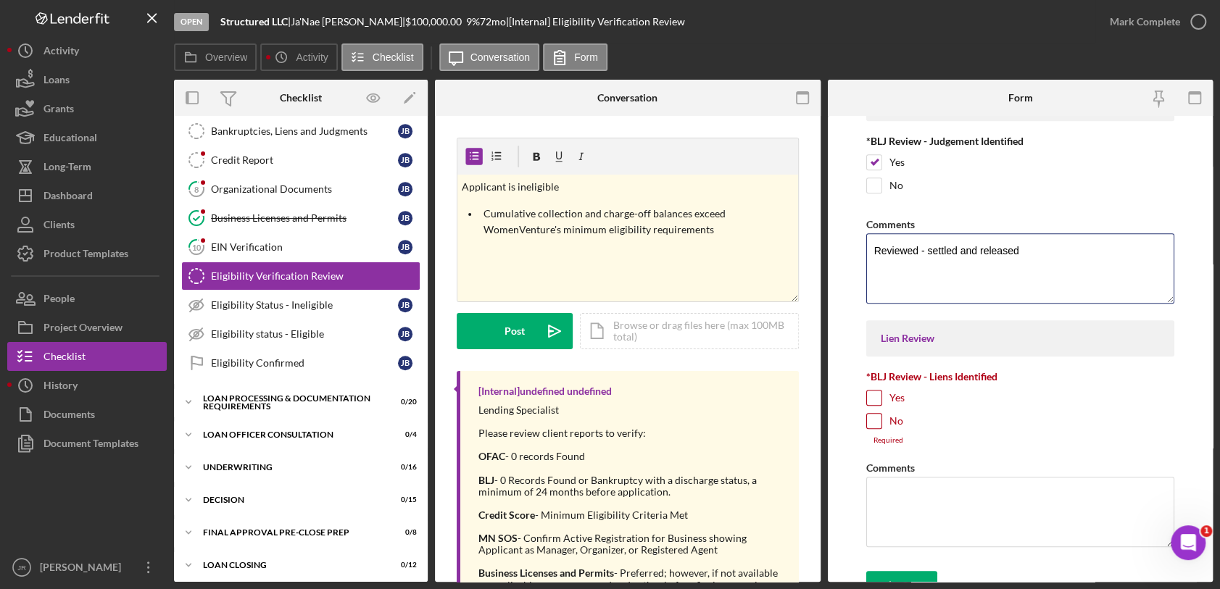
scroll to position [519, 0]
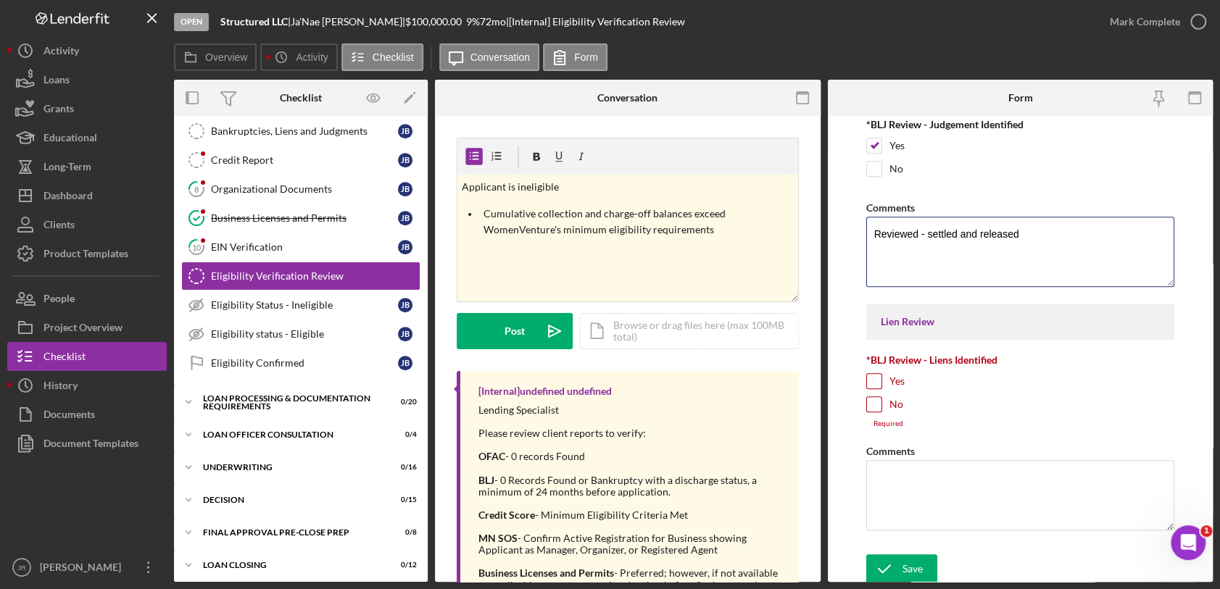
type textarea "Reviewed - settled and released"
click at [879, 406] on input "No" at bounding box center [874, 404] width 14 height 14
checkbox input "true"
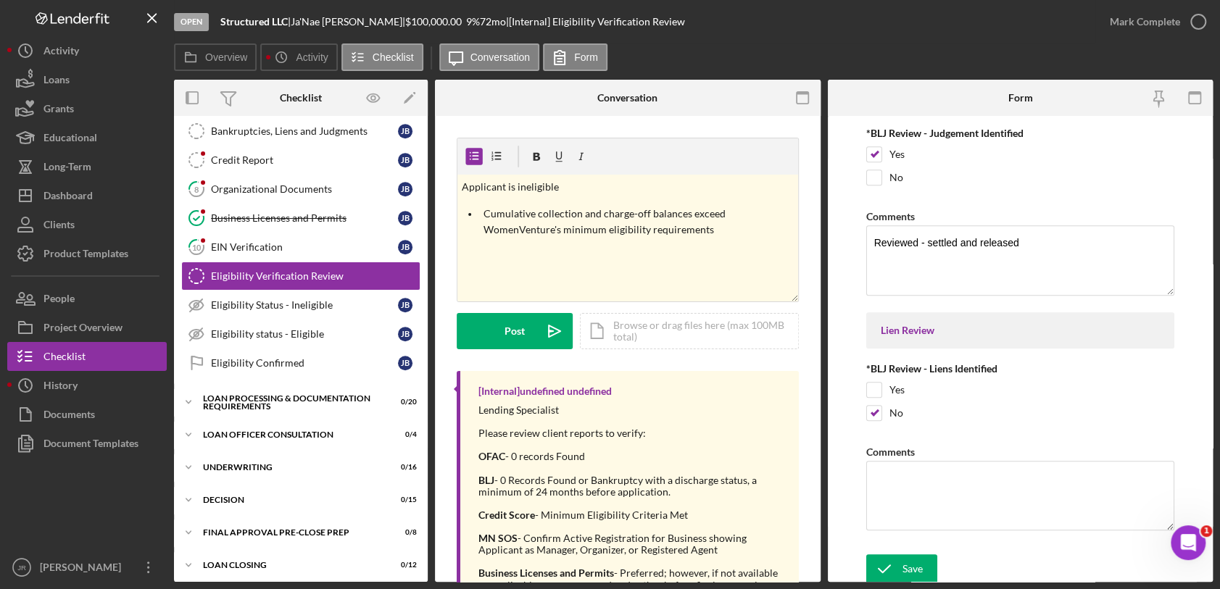
drag, startPoint x: 919, startPoint y: 566, endPoint x: 910, endPoint y: 544, distance: 24.1
click at [918, 567] on div "Save" at bounding box center [912, 569] width 20 height 29
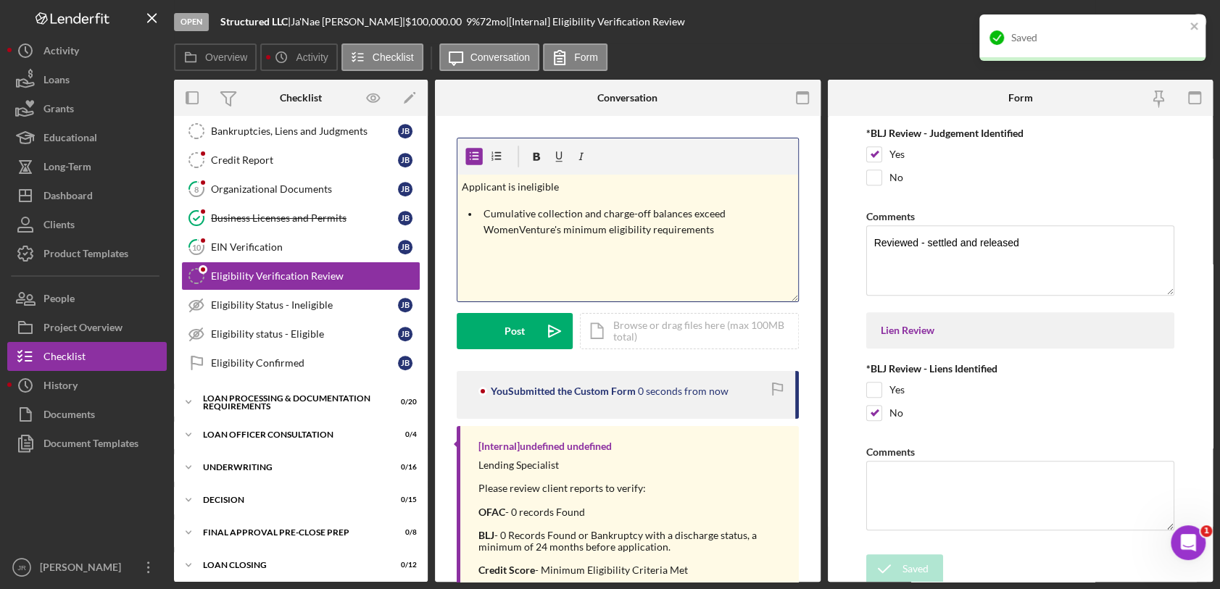
click at [652, 231] on p "Cumulative collection and charge-off balances exceed WomenVenture's minimum eli…" at bounding box center [639, 222] width 310 height 33
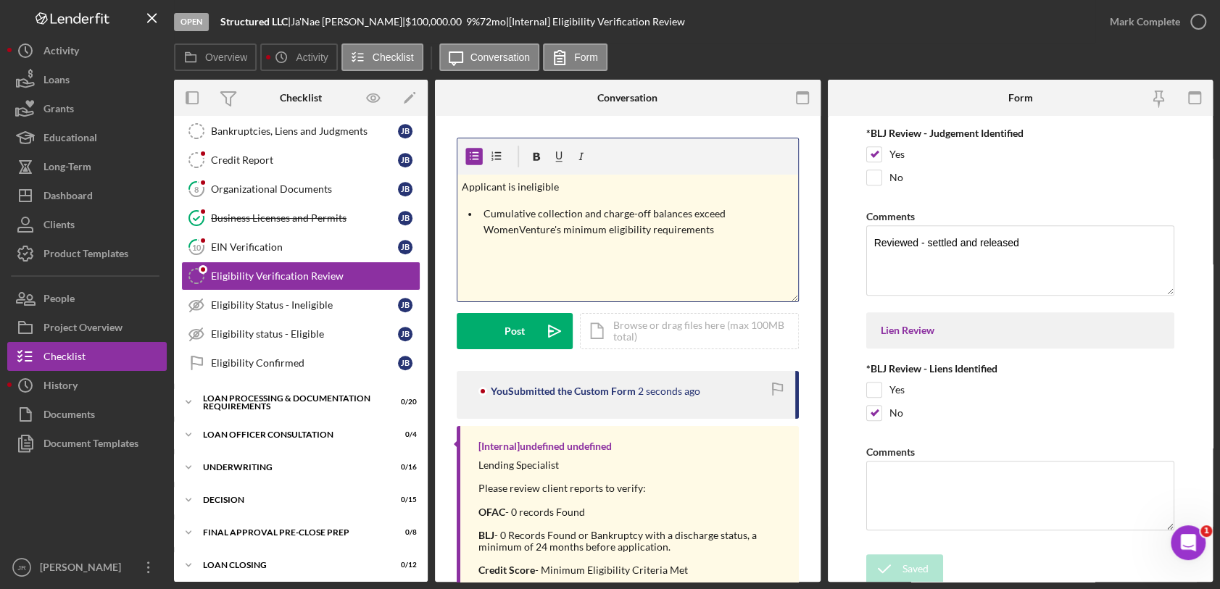
click at [729, 231] on p "Cumulative collection and charge-off balances exceed WomenVenture's minimum eli…" at bounding box center [639, 222] width 310 height 33
click at [684, 276] on div "v Color teal Color pink Remove color Add row above Add row below Add column bef…" at bounding box center [627, 238] width 341 height 127
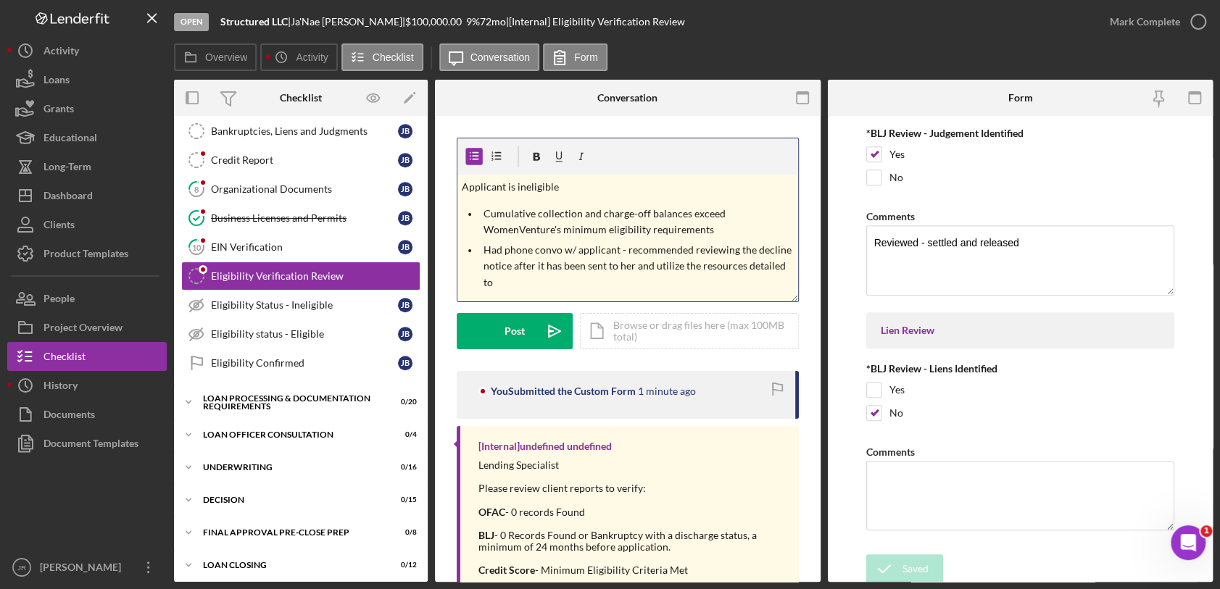
click at [645, 274] on p "Had phone convo w/ applicant - recommended reviewing the decline notice after i…" at bounding box center [639, 266] width 310 height 49
click at [654, 283] on p "Had phone convo w/ applicant - recommended reviewing the decline notice after i…" at bounding box center [639, 266] width 310 height 49
click at [684, 265] on p "Had phone convo w/ applicant - recommended reviewing the decline notice after i…" at bounding box center [639, 266] width 310 height 49
drag, startPoint x: 713, startPoint y: 282, endPoint x: 451, endPoint y: 193, distance: 276.5
click at [451, 193] on div "v Color teal Color pink Remove color Add row above Add row below Add column bef…" at bounding box center [628, 422] width 386 height 613
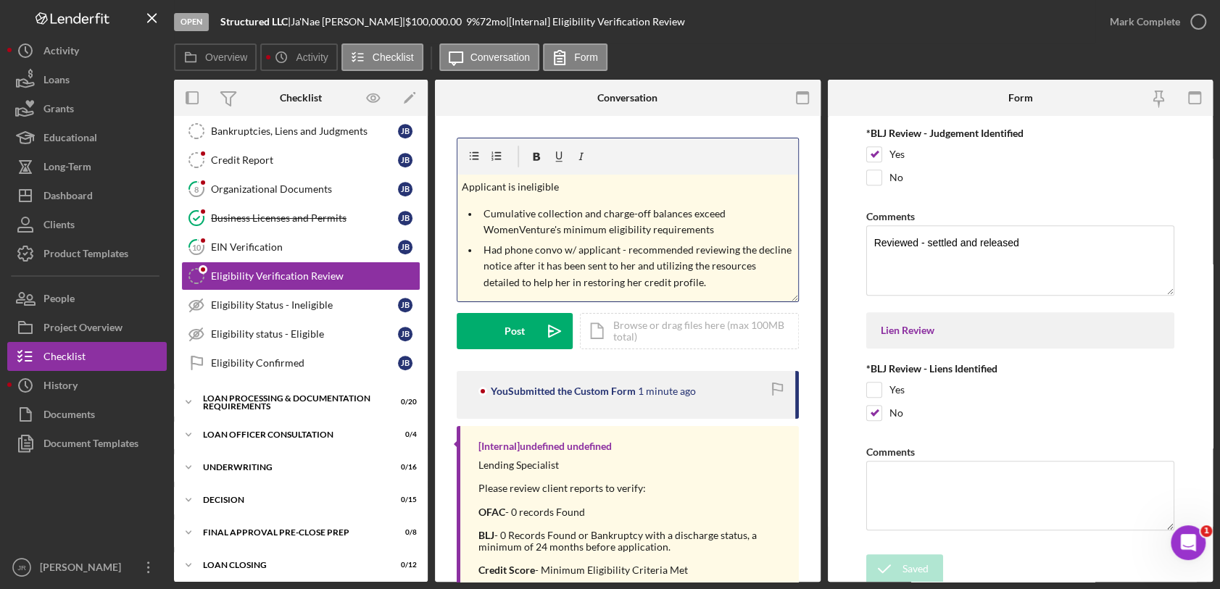
copy div "Applicant is ineligible Cumulative collection and charge-off balances exceed Wo…"
click at [607, 230] on p "Cumulative collection and charge-off balances exceed WomenVenture's minimum eli…" at bounding box center [639, 222] width 310 height 33
click at [731, 246] on p "Had phone convo w/ applicant - recommended reviewing the decline notice after i…" at bounding box center [639, 266] width 310 height 49
click at [747, 273] on p "Had phone convo w/ applicant - recommended reviewing the decline notice after i…" at bounding box center [639, 266] width 310 height 49
click at [549, 331] on polygon "submit" at bounding box center [551, 331] width 4 height 1
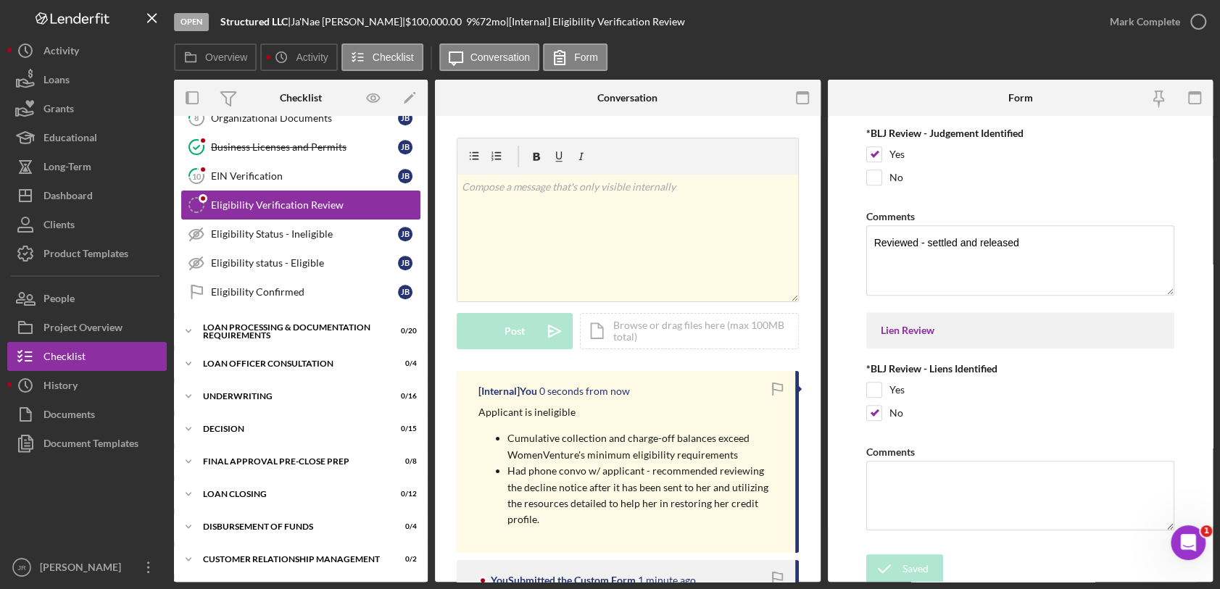
scroll to position [615, 0]
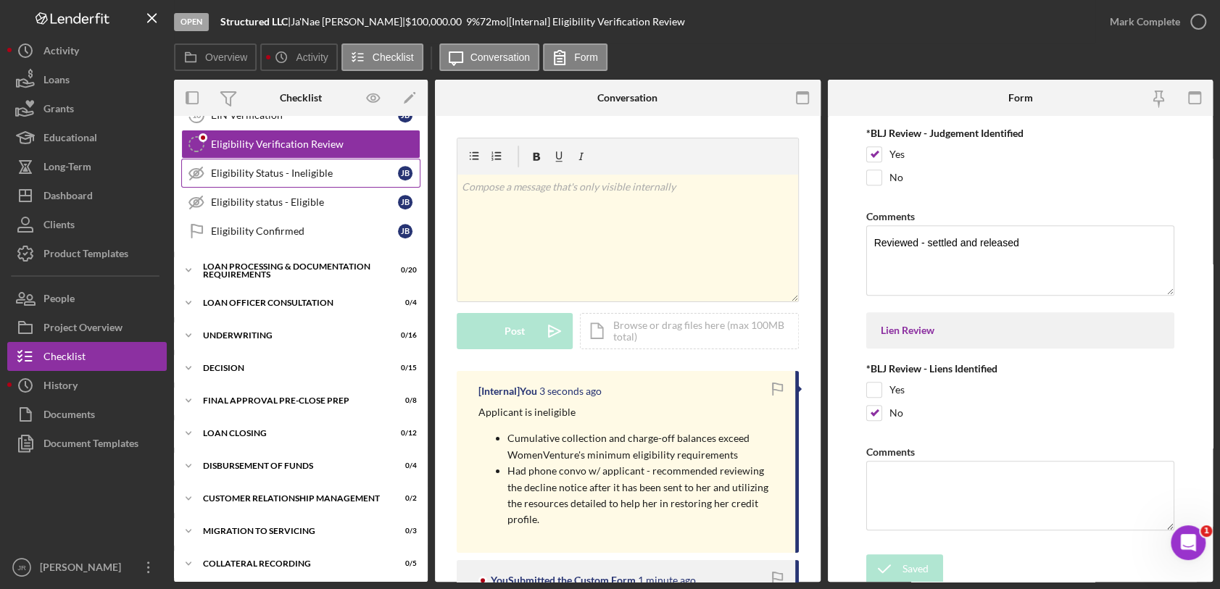
click at [365, 170] on div "Eligibility Status - Ineligible" at bounding box center [304, 173] width 187 height 12
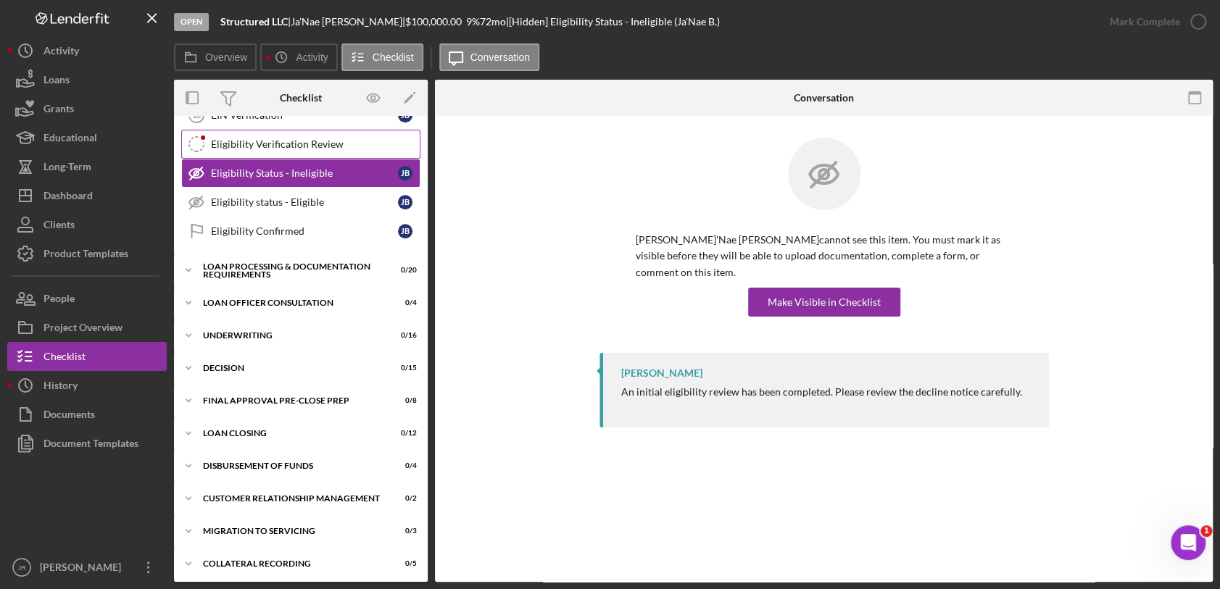
click at [359, 147] on link "Eligibility Verification Review Eligibility Verification Review" at bounding box center [300, 144] width 239 height 29
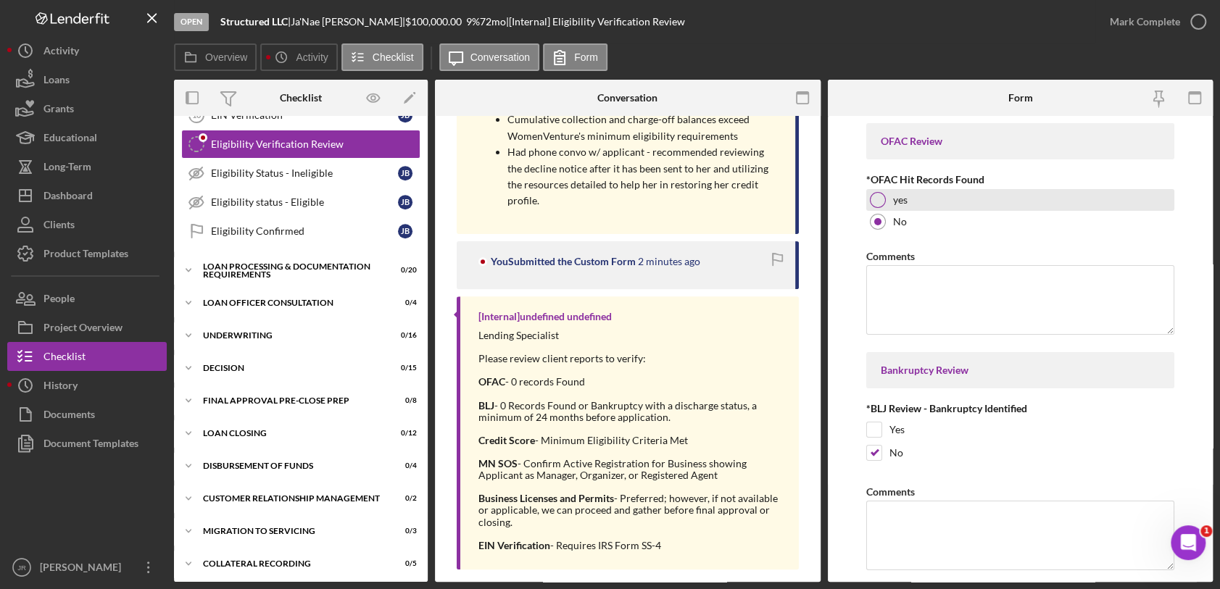
scroll to position [510, 0]
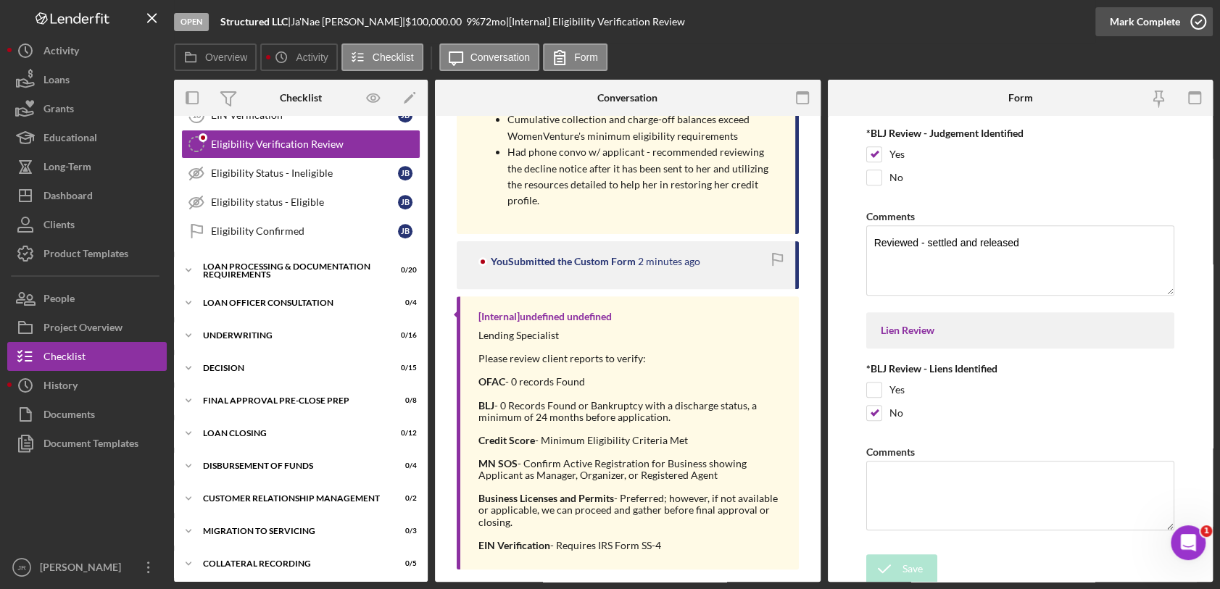
click at [1157, 22] on div "Mark Complete" at bounding box center [1145, 21] width 70 height 29
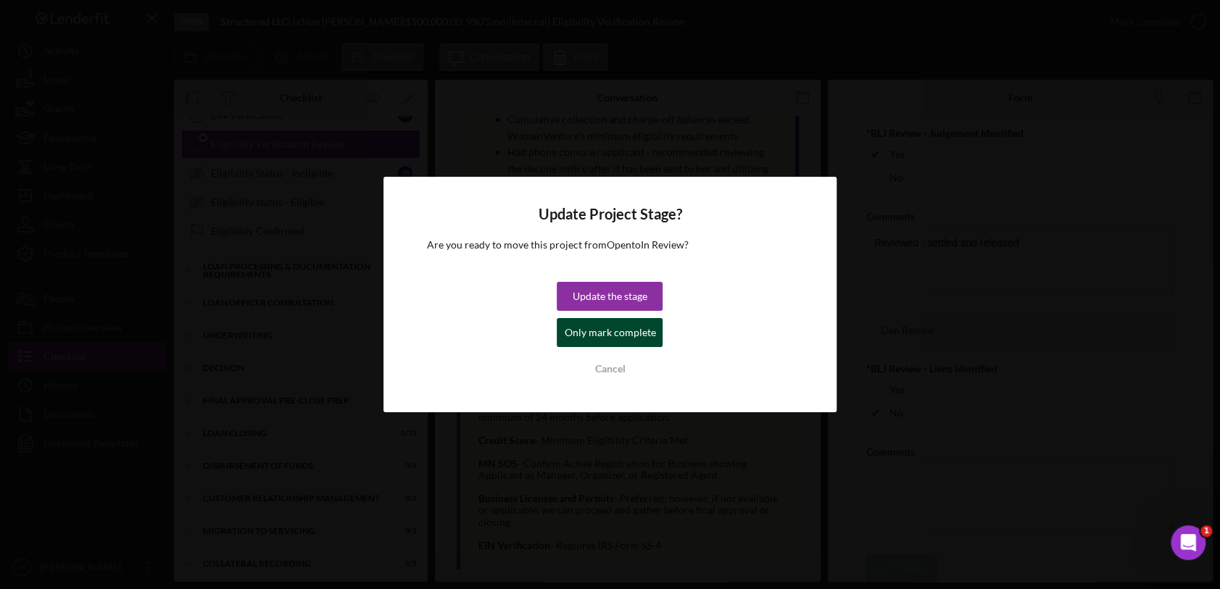
click at [611, 334] on div "Only mark complete" at bounding box center [609, 332] width 91 height 29
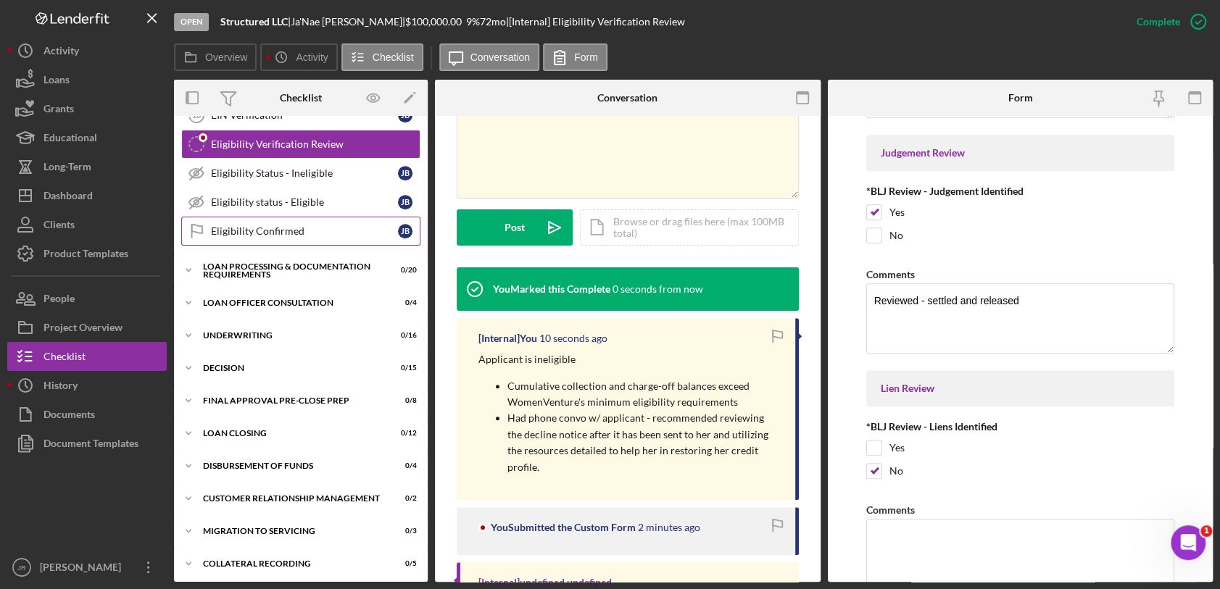
scroll to position [568, 0]
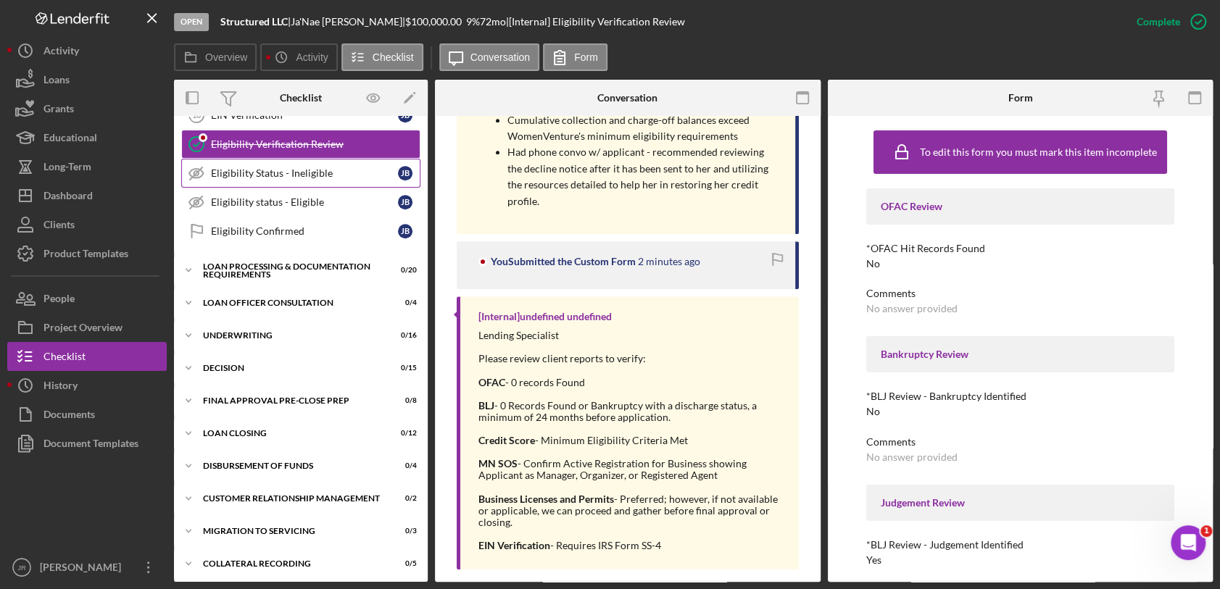
click at [306, 167] on div "Eligibility Status - Ineligible" at bounding box center [304, 173] width 187 height 12
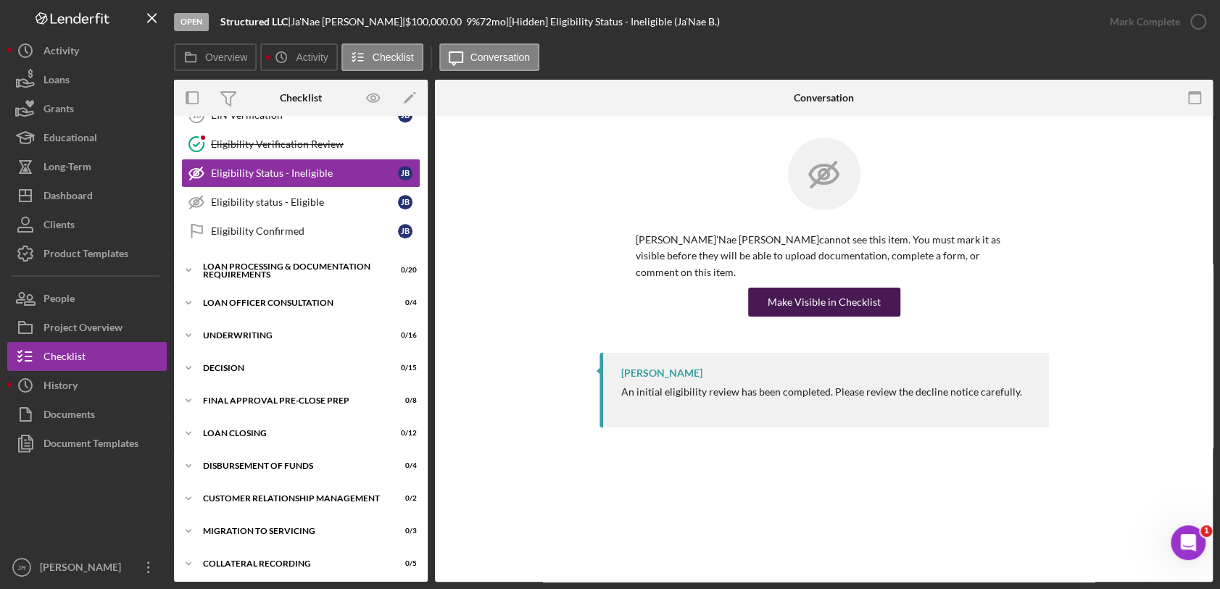
click at [852, 288] on div "Make Visible in Checklist" at bounding box center [824, 302] width 113 height 29
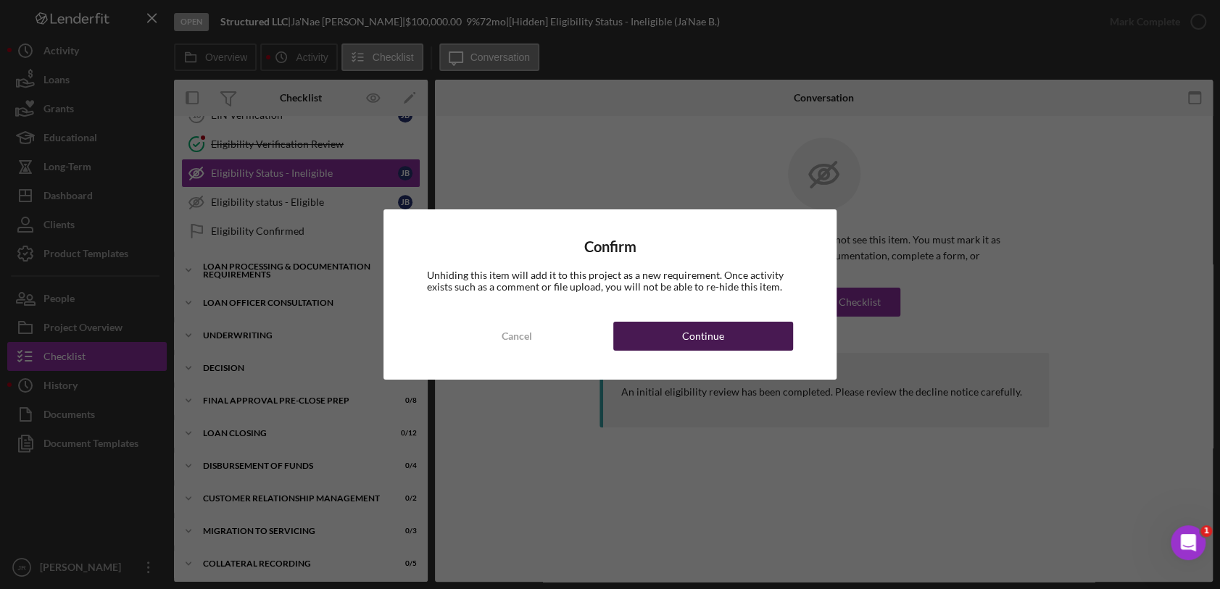
click at [723, 333] on button "Continue" at bounding box center [702, 336] width 179 height 29
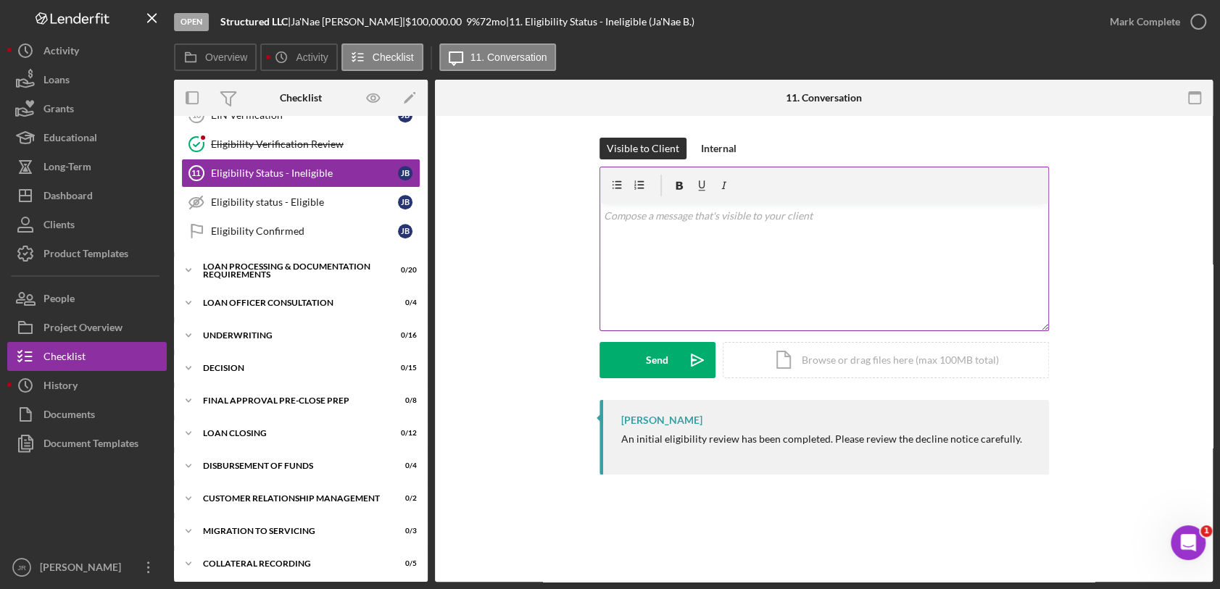
click at [754, 301] on div "v Color teal Color pink Remove color Add row above Add row below Add column bef…" at bounding box center [824, 267] width 448 height 127
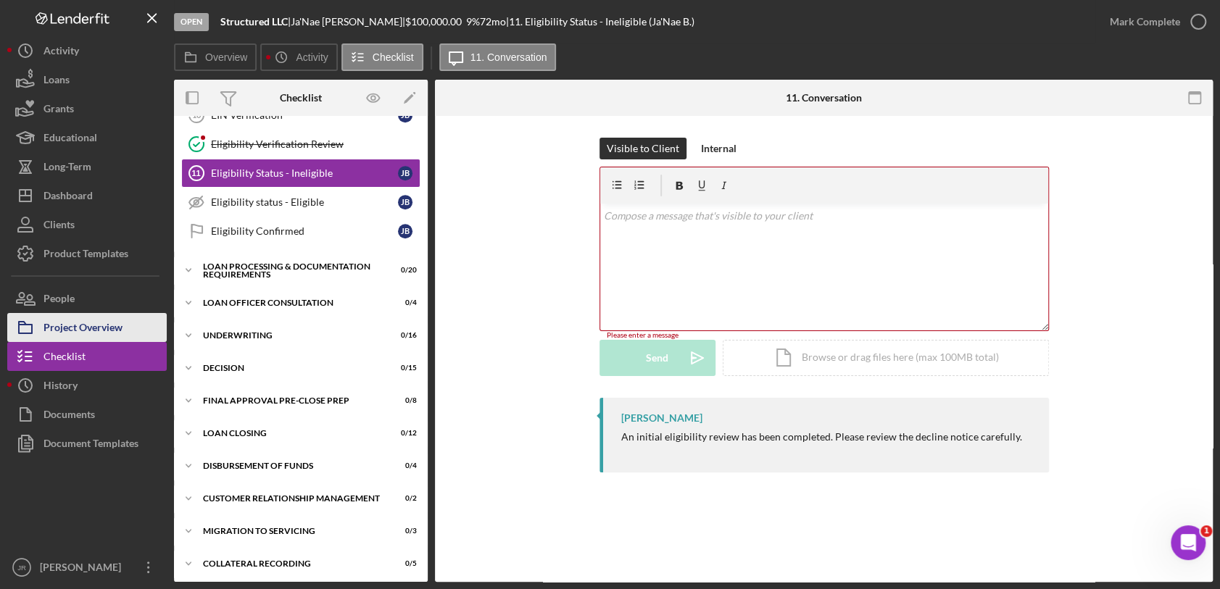
click at [129, 329] on button "Project Overview" at bounding box center [86, 327] width 159 height 29
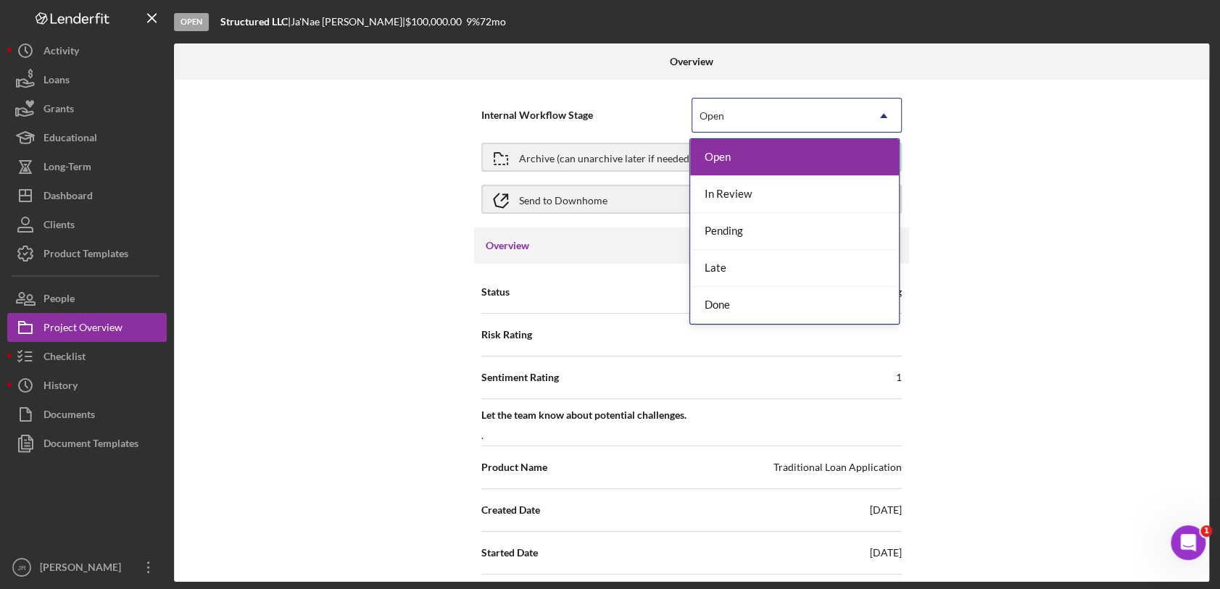
click at [868, 109] on icon "Icon/Dropdown Arrow" at bounding box center [883, 116] width 35 height 35
click at [736, 231] on div "Pending" at bounding box center [794, 231] width 209 height 37
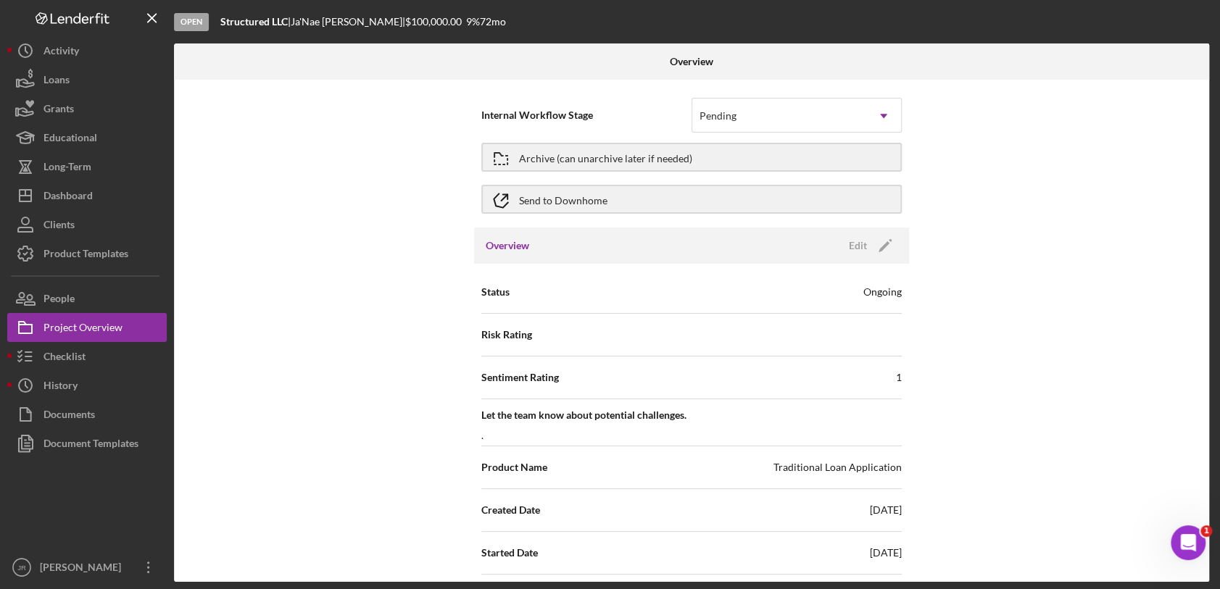
click at [986, 215] on div "Internal Workflow Stage option Pending, selected. Pending Icon/Dropdown Arrow A…" at bounding box center [691, 331] width 1035 height 502
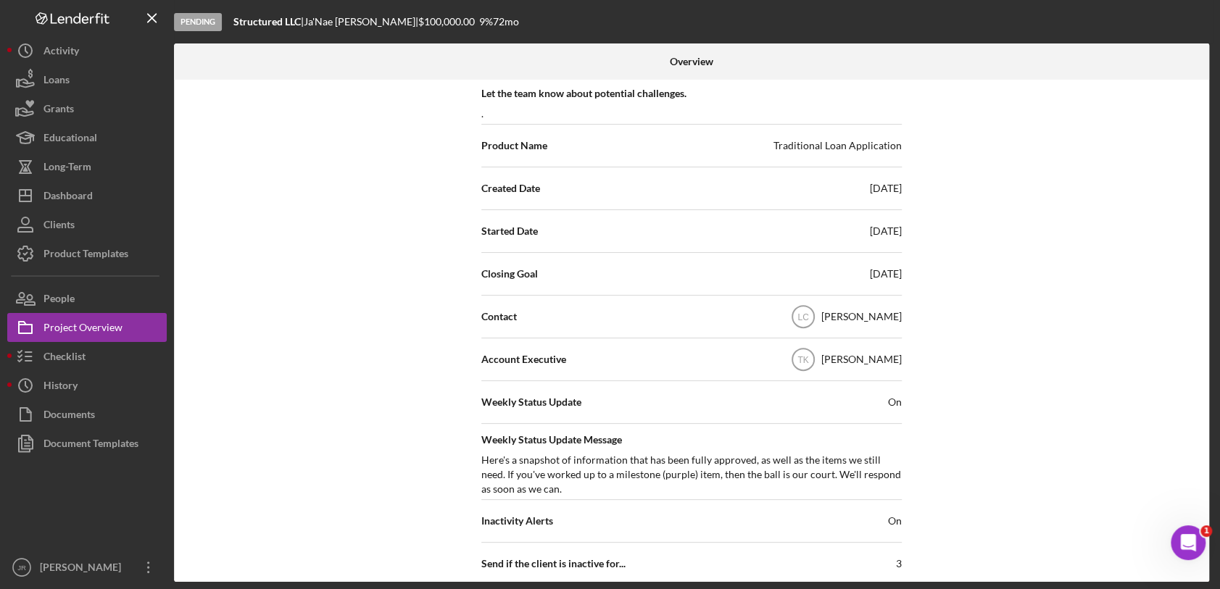
scroll to position [161, 0]
